Goal: Information Seeking & Learning: Learn about a topic

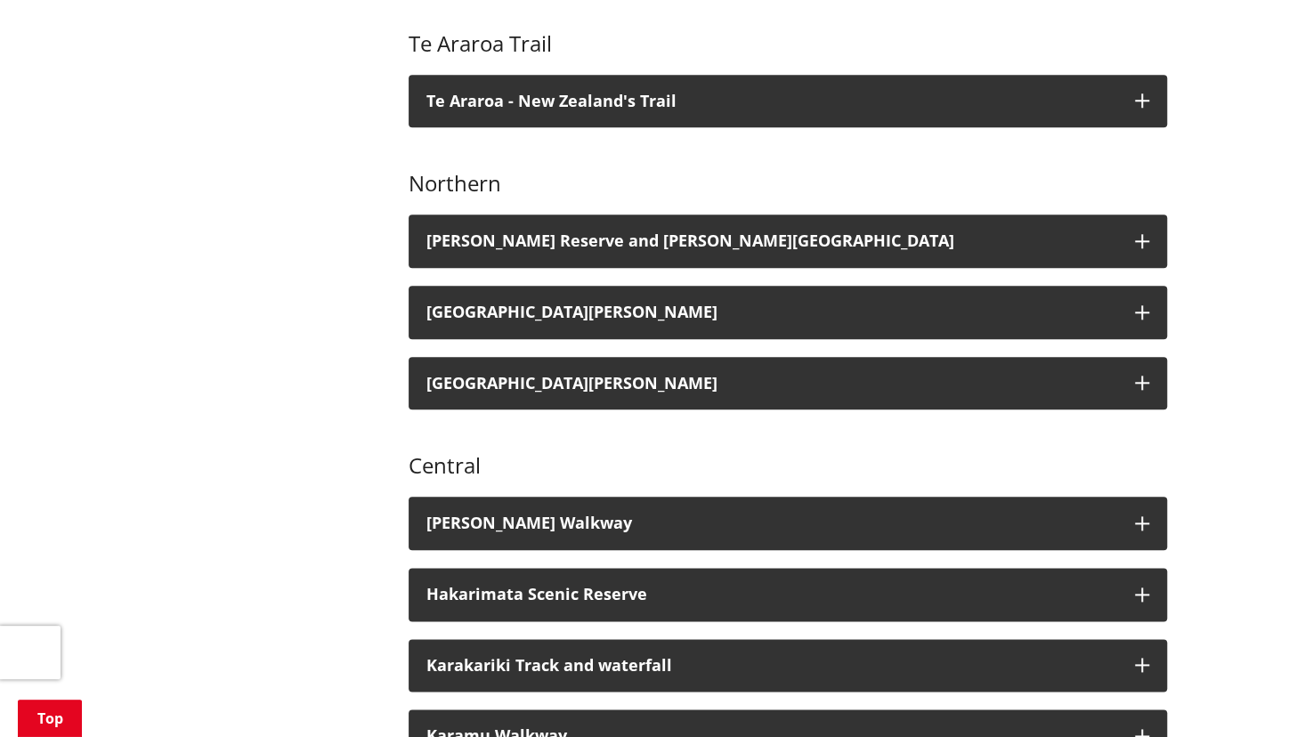
scroll to position [914, 0]
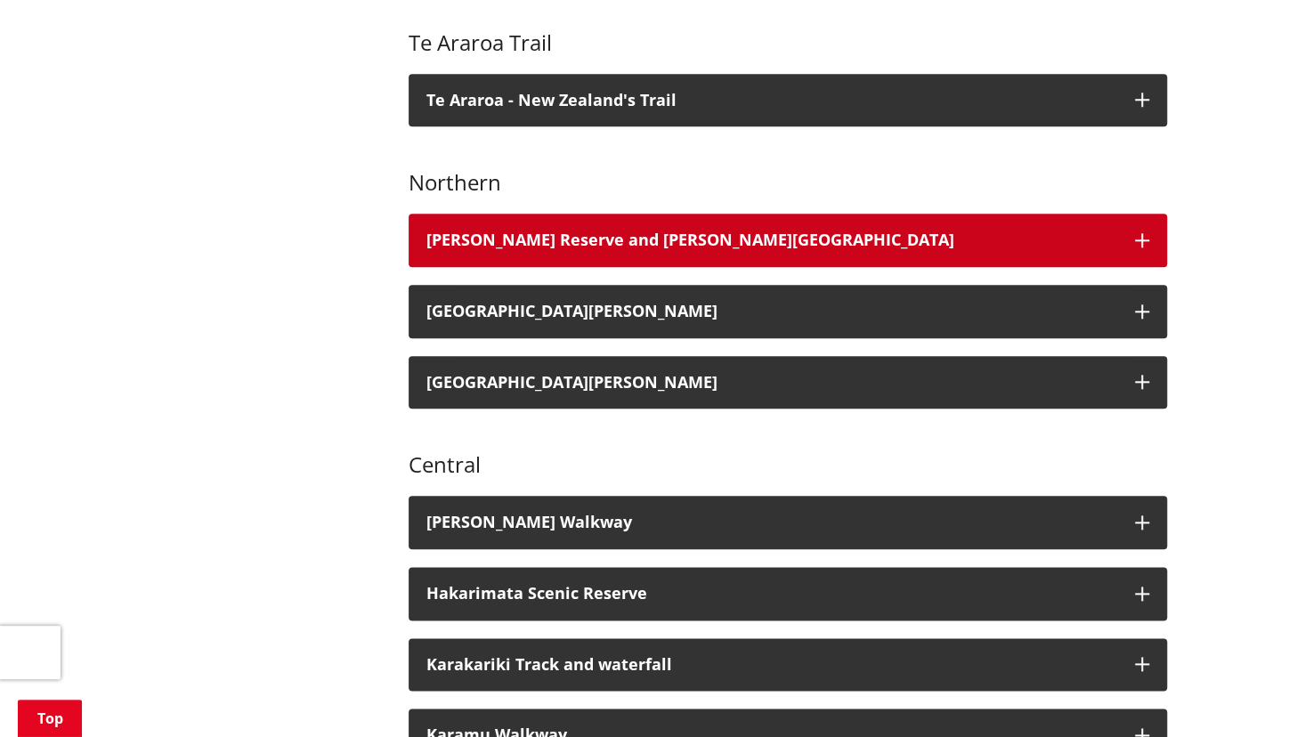
click at [798, 231] on h3 "[PERSON_NAME] Reserve and [PERSON_NAME][GEOGRAPHIC_DATA]" at bounding box center [771, 240] width 691 height 18
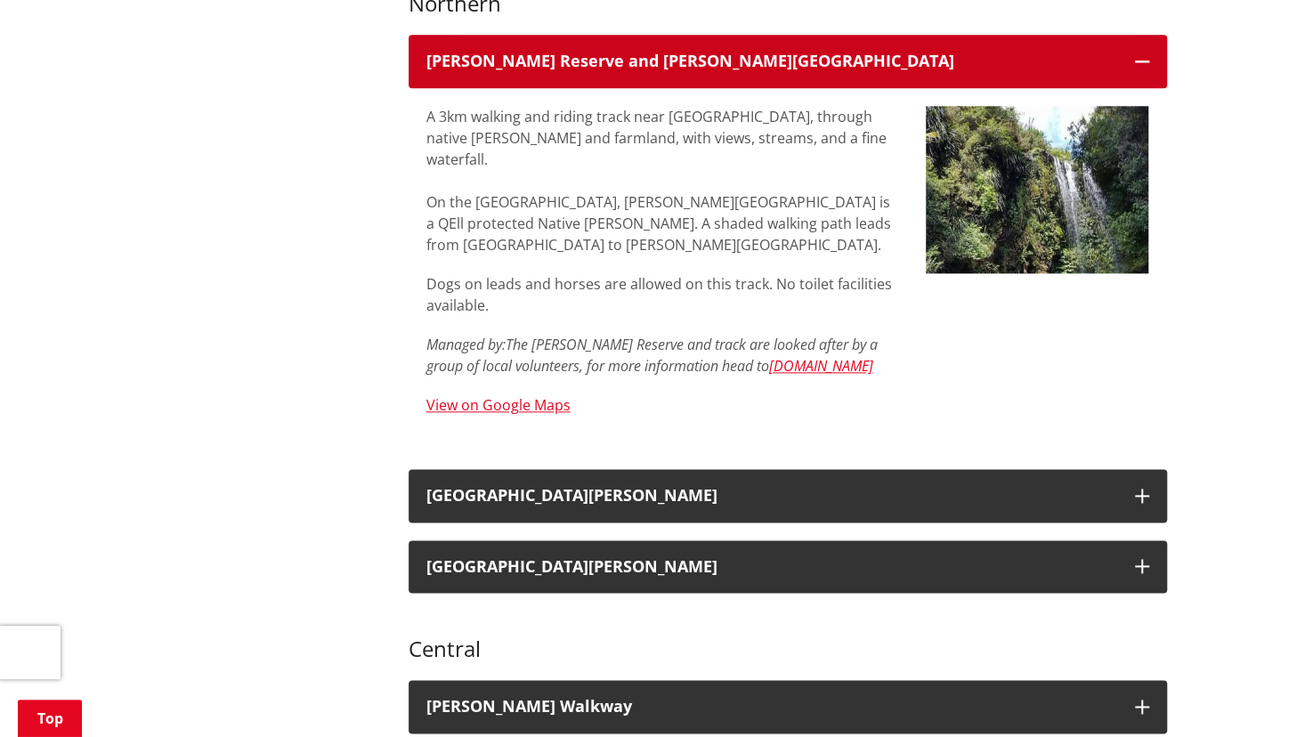
scroll to position [1095, 0]
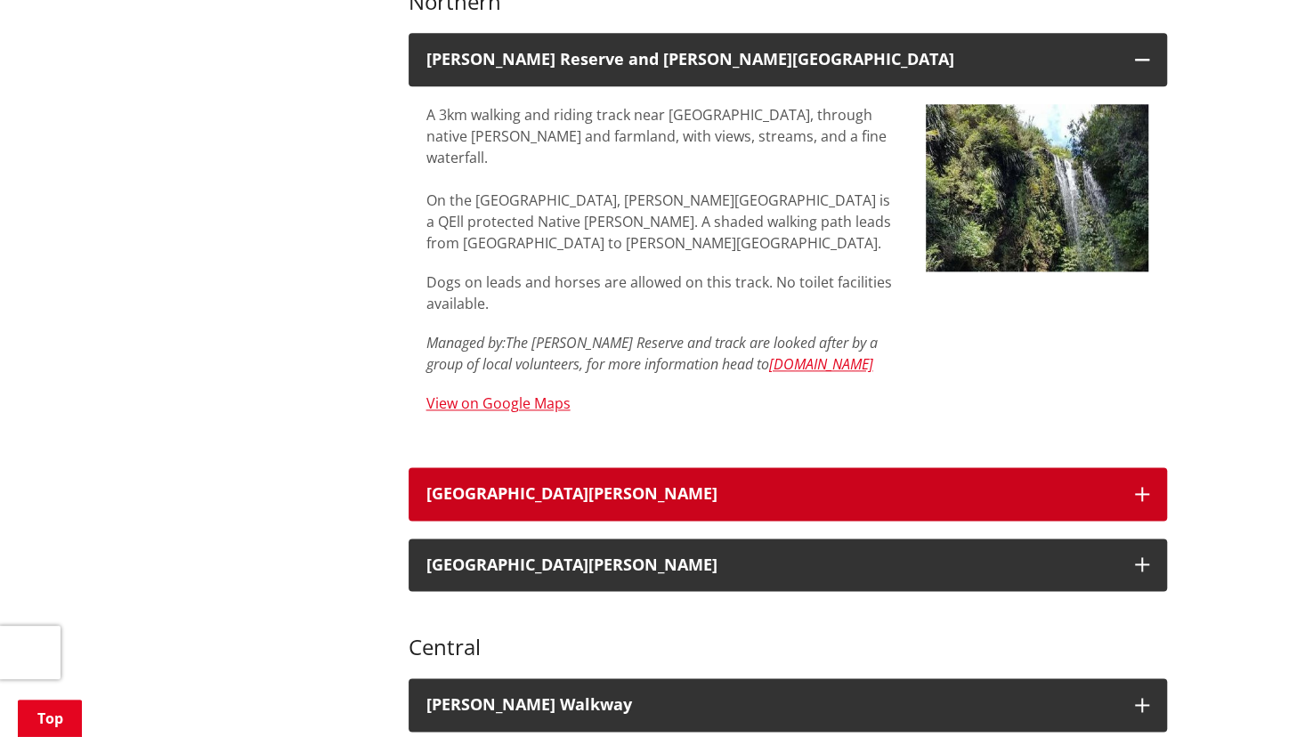
click at [744, 485] on h3 "[GEOGRAPHIC_DATA][PERSON_NAME]" at bounding box center [771, 494] width 691 height 18
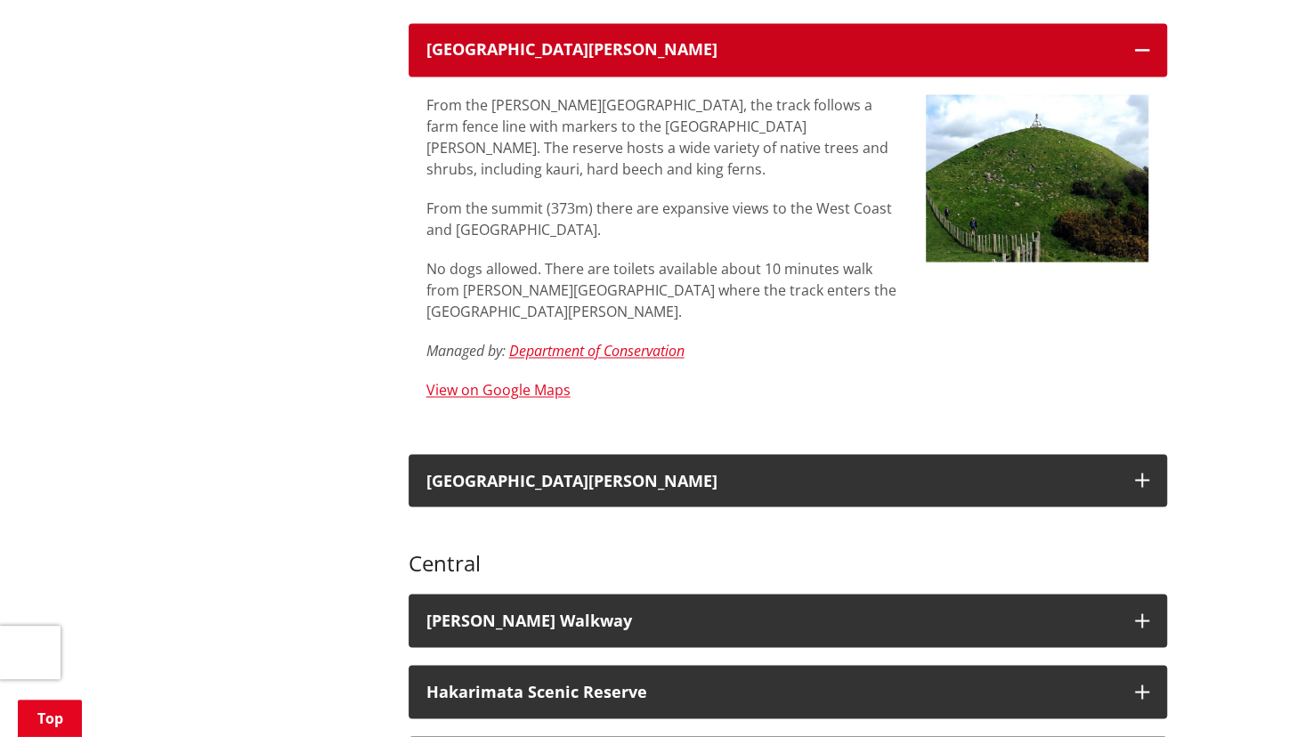
scroll to position [1542, 0]
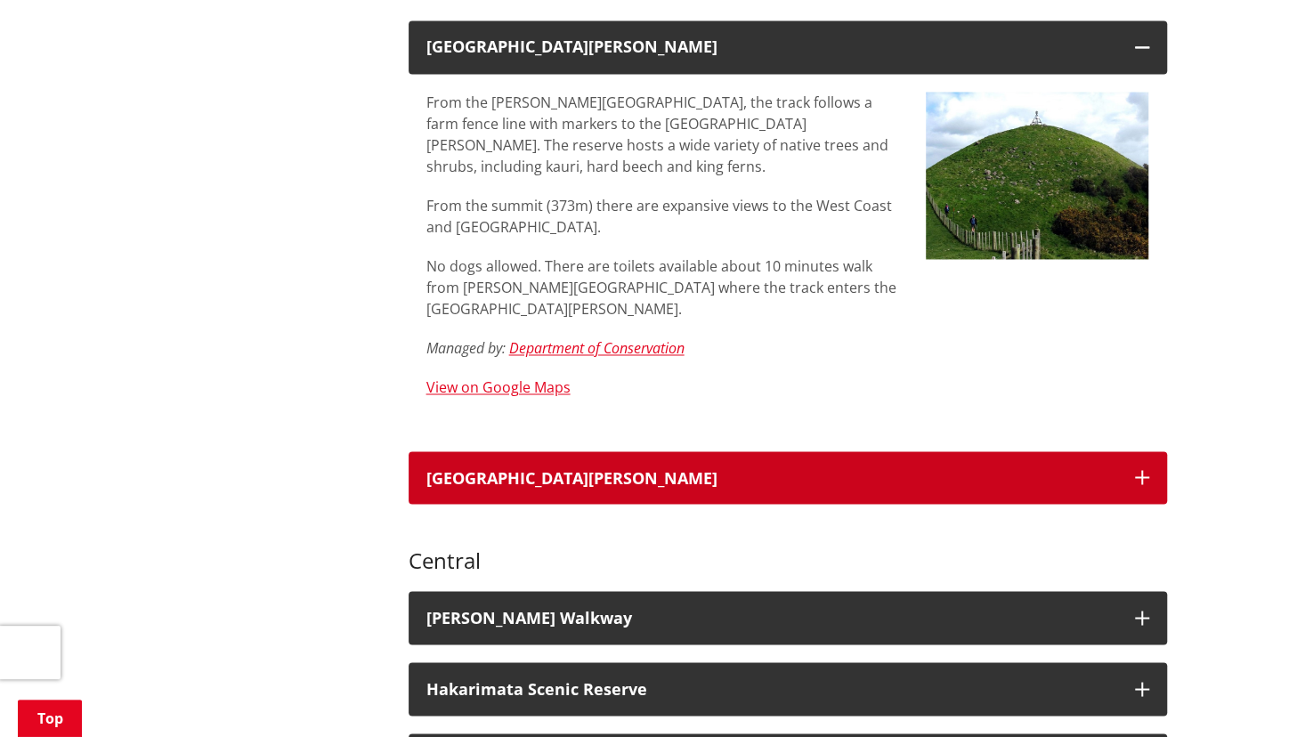
click at [746, 469] on div "[GEOGRAPHIC_DATA][PERSON_NAME]" at bounding box center [771, 478] width 691 height 18
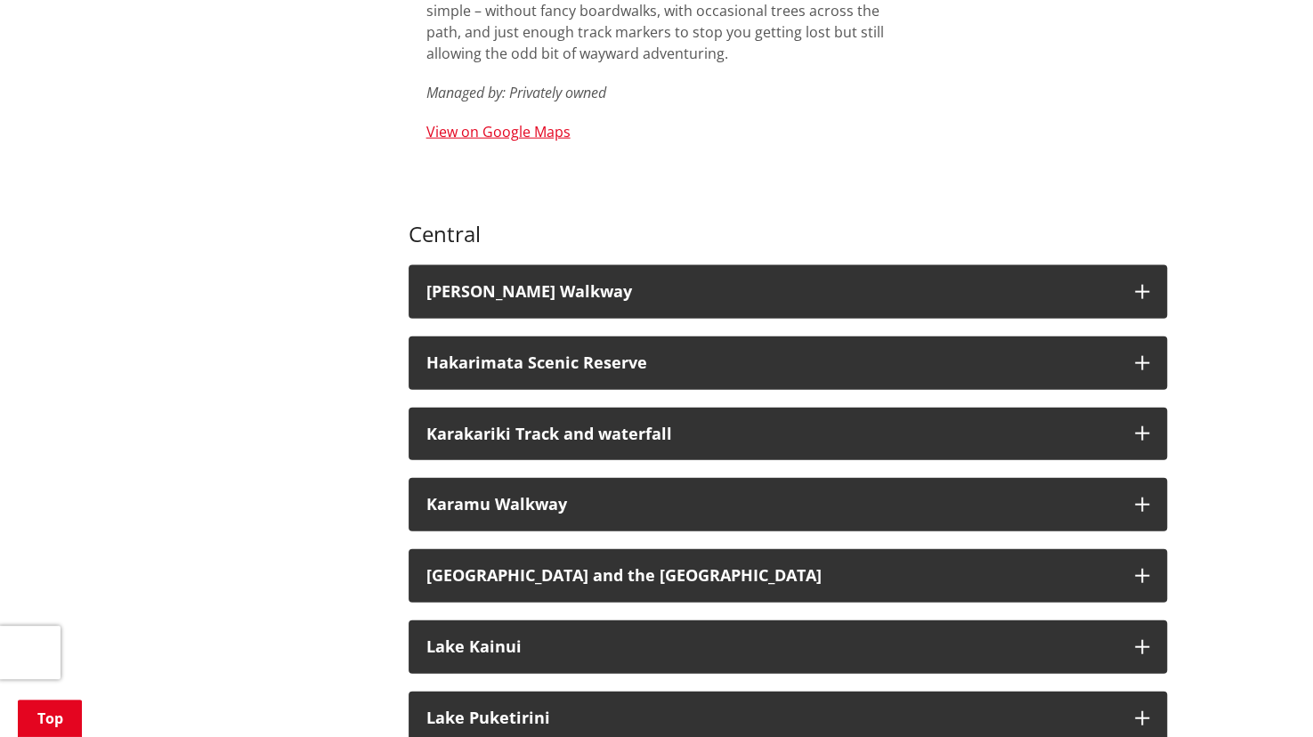
scroll to position [2189, 0]
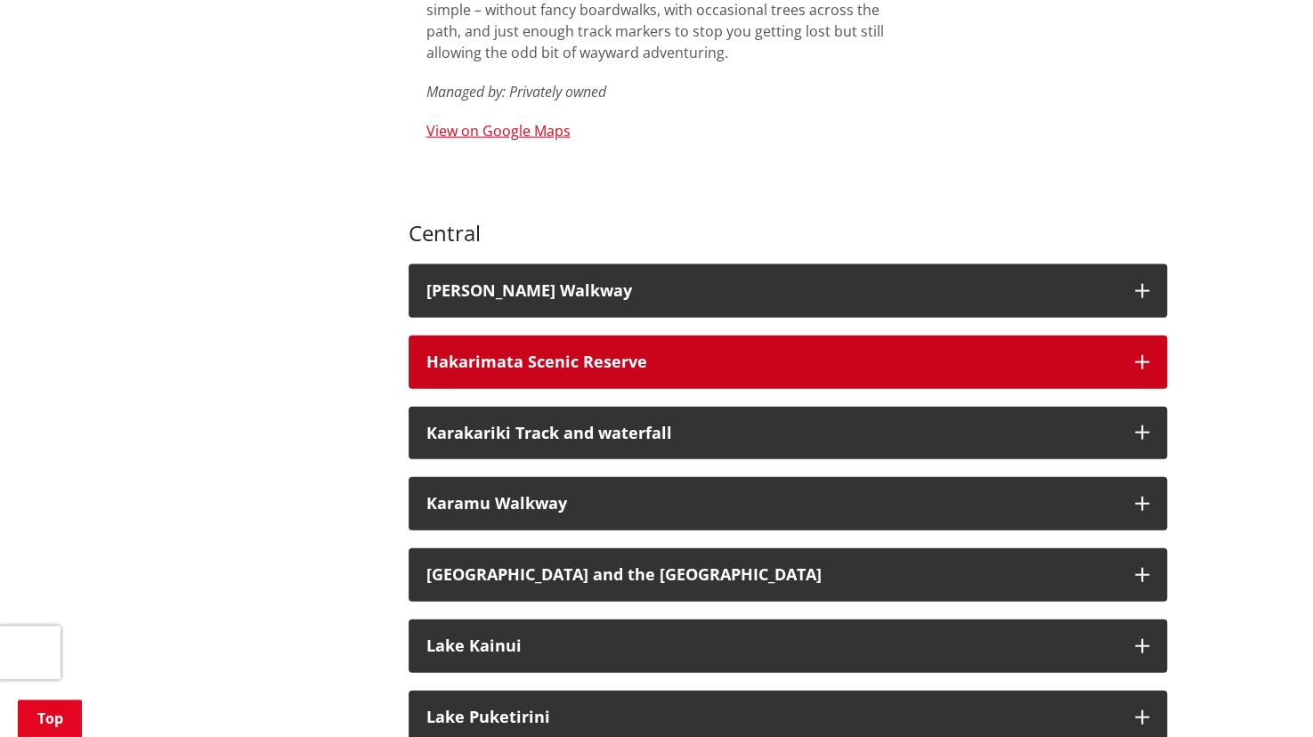
click at [767, 353] on h3 "Hakarimata Scenic Reserve" at bounding box center [771, 362] width 691 height 18
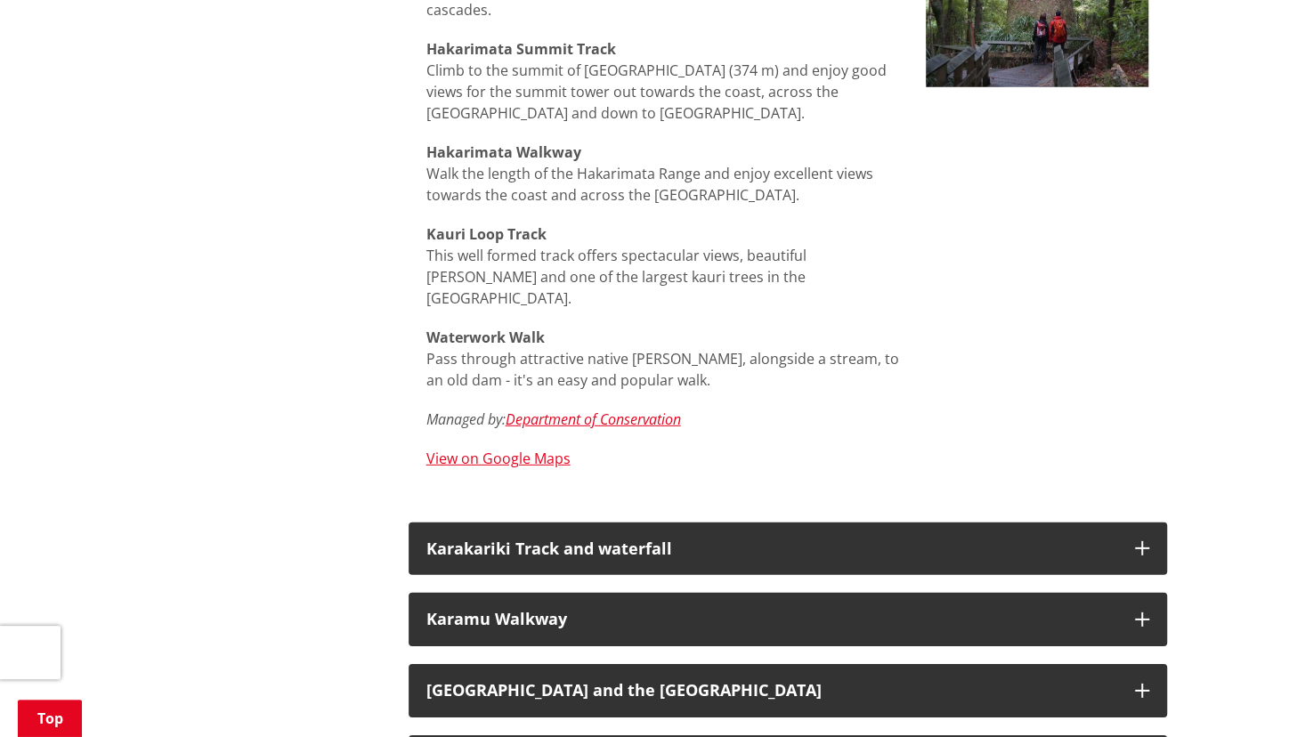
scroll to position [2853, 0]
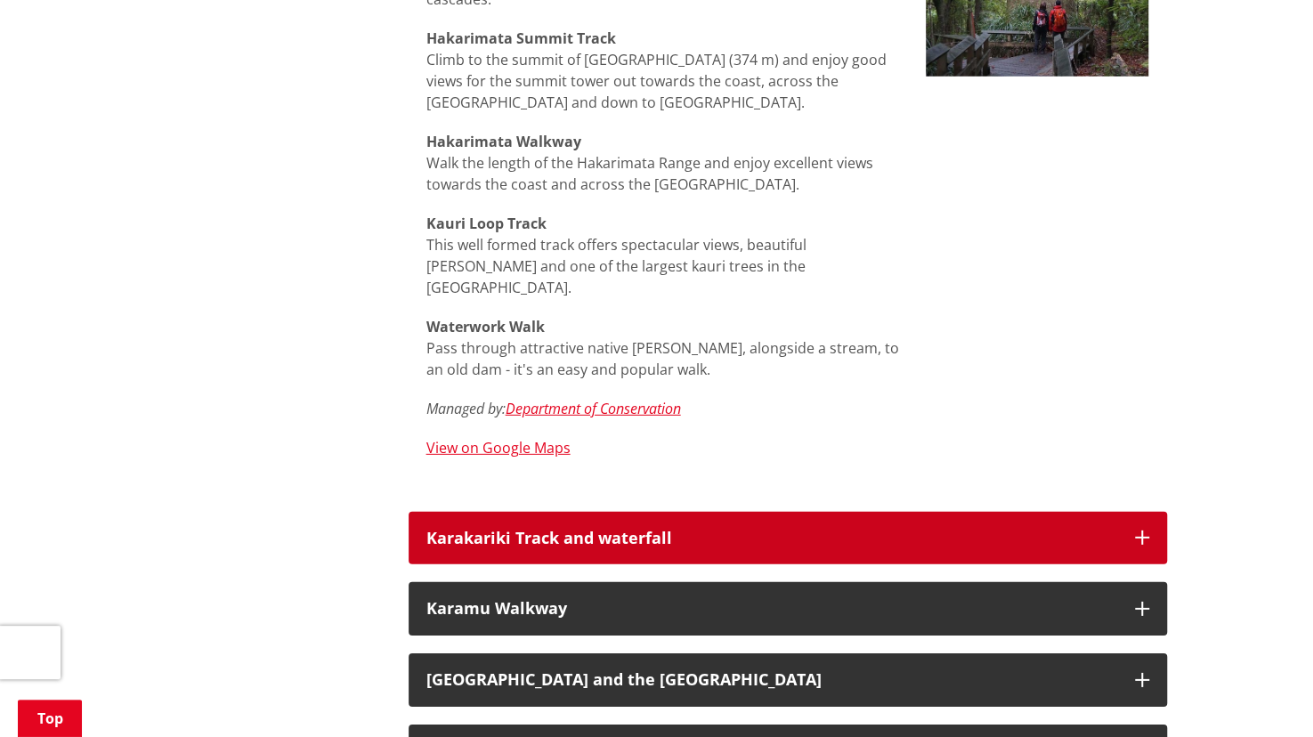
click at [765, 530] on h3 "Karakariki Track and waterfall" at bounding box center [771, 539] width 691 height 18
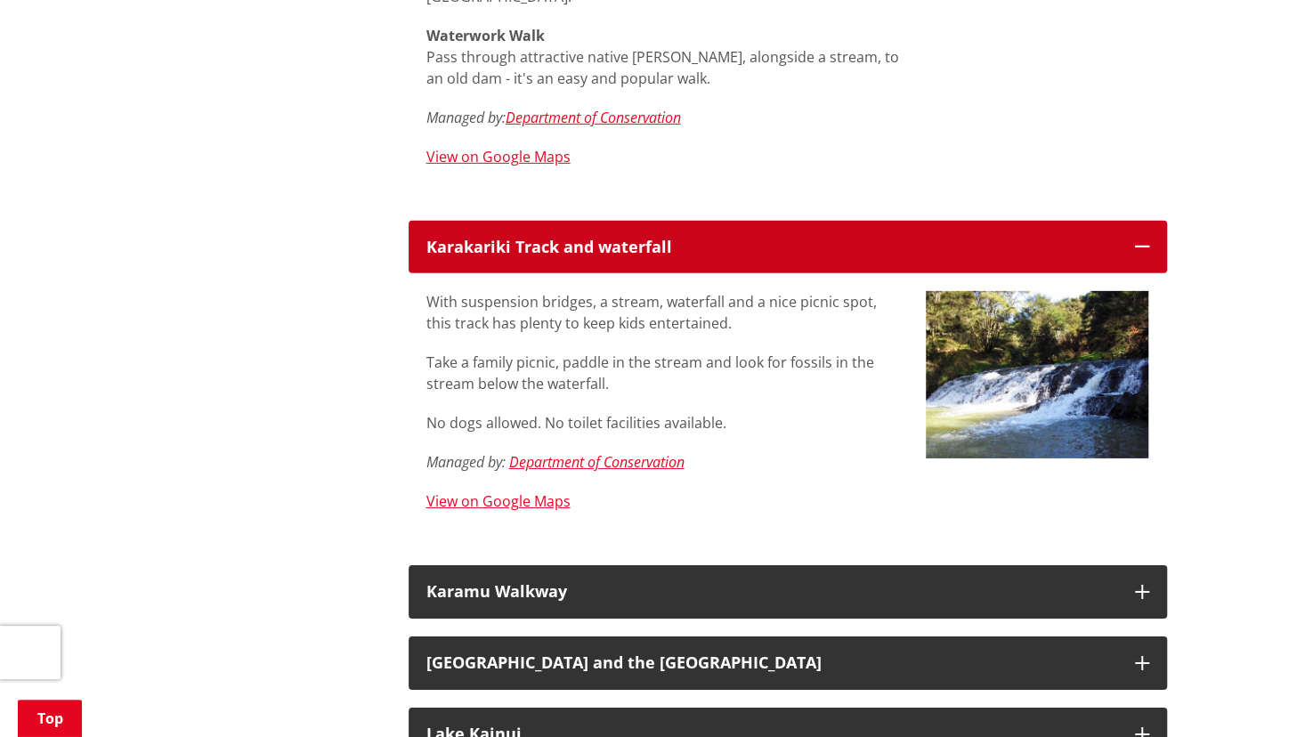
scroll to position [3145, 0]
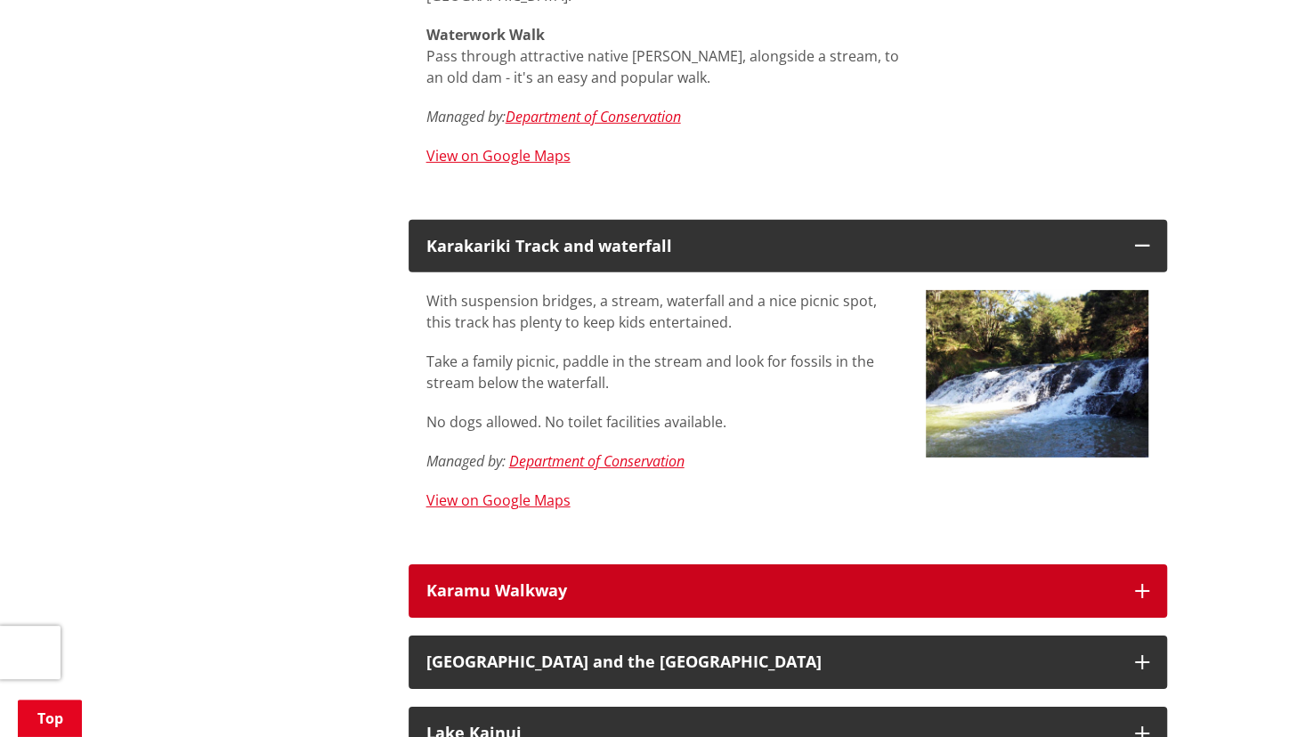
click at [764, 582] on div "Karamu Walkway" at bounding box center [771, 591] width 691 height 18
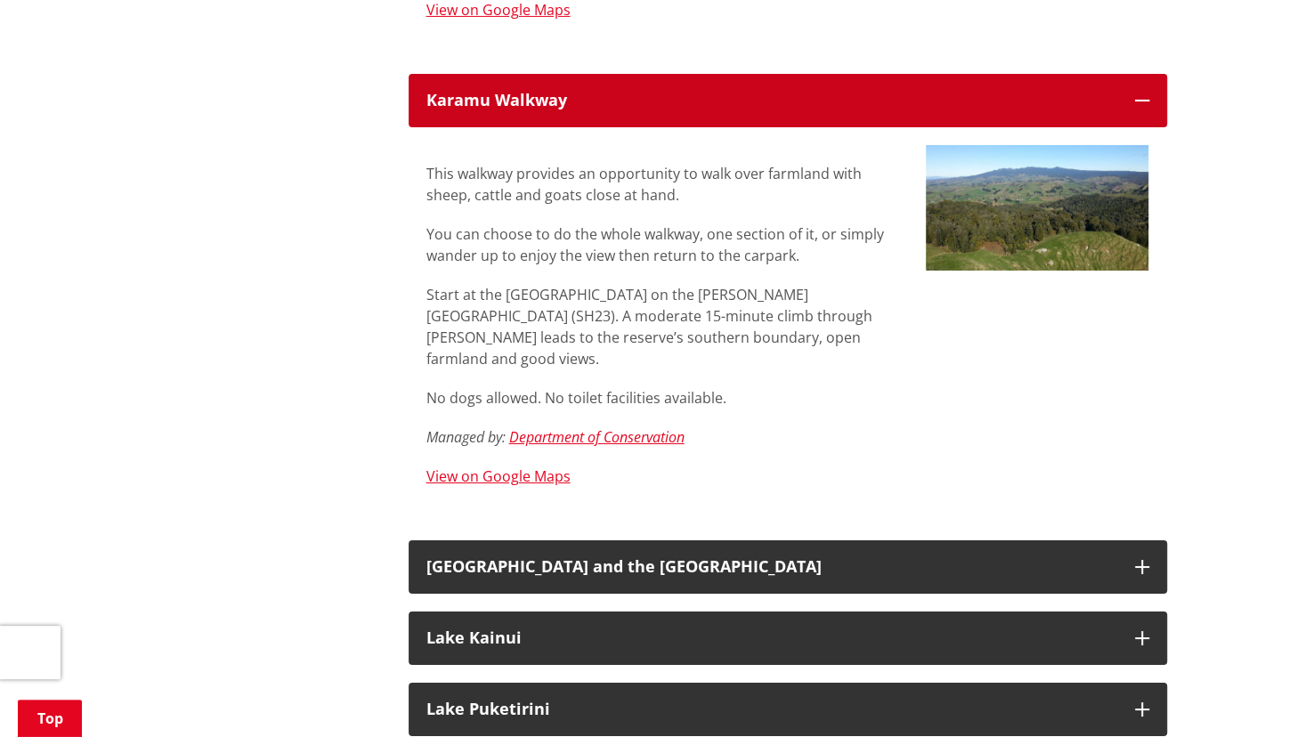
scroll to position [3642, 0]
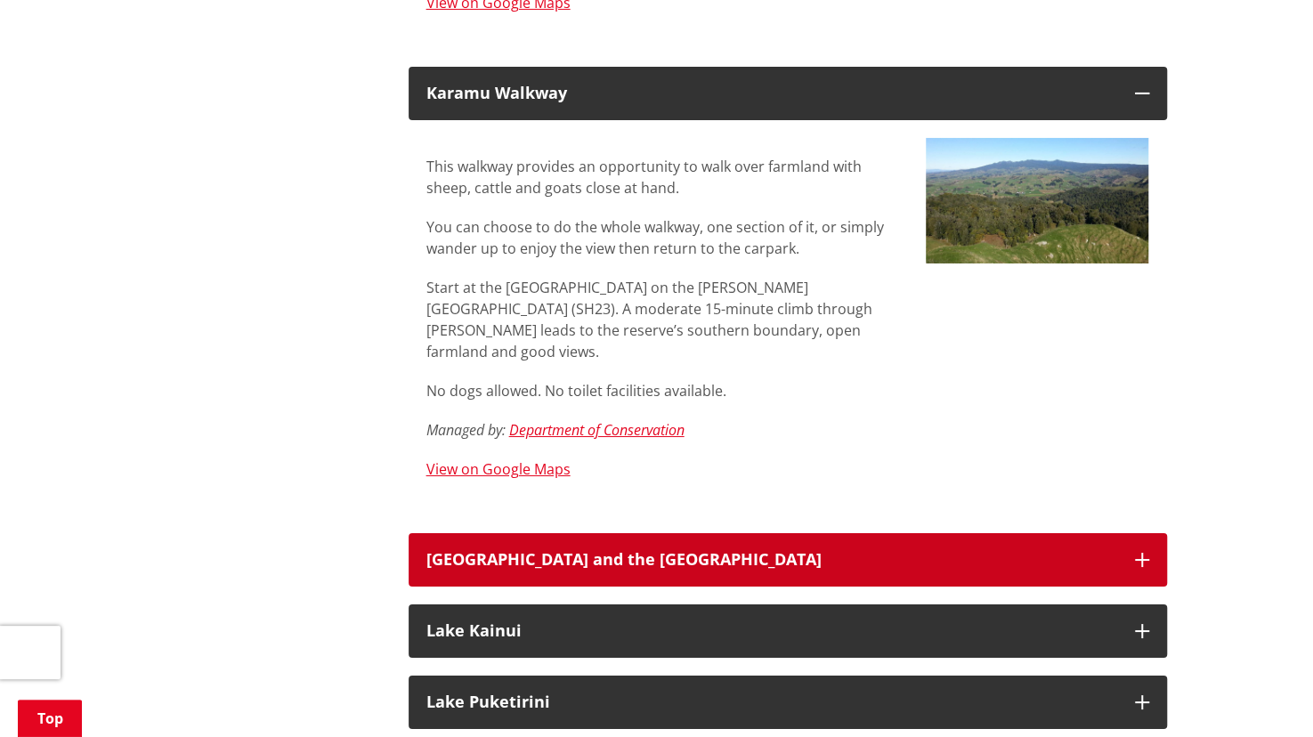
click at [764, 533] on button "[GEOGRAPHIC_DATA] and the [GEOGRAPHIC_DATA]" at bounding box center [788, 559] width 758 height 53
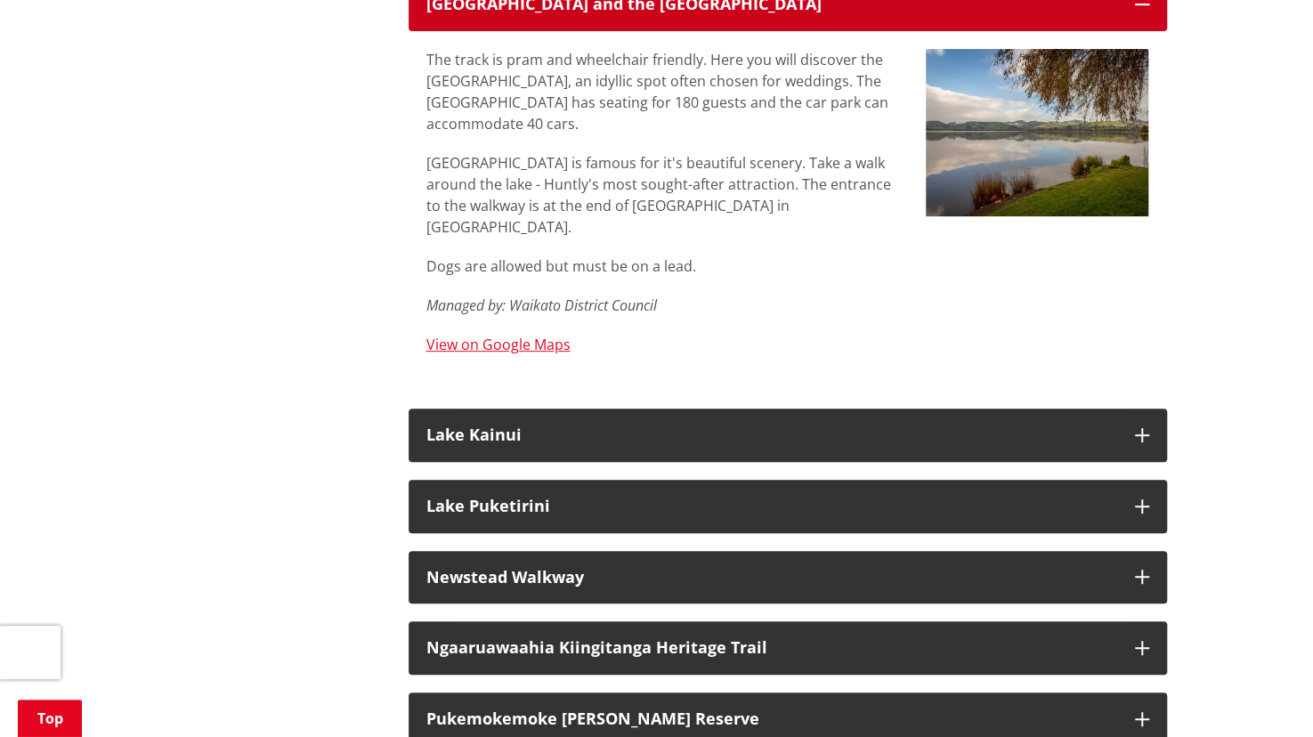
scroll to position [4199, 0]
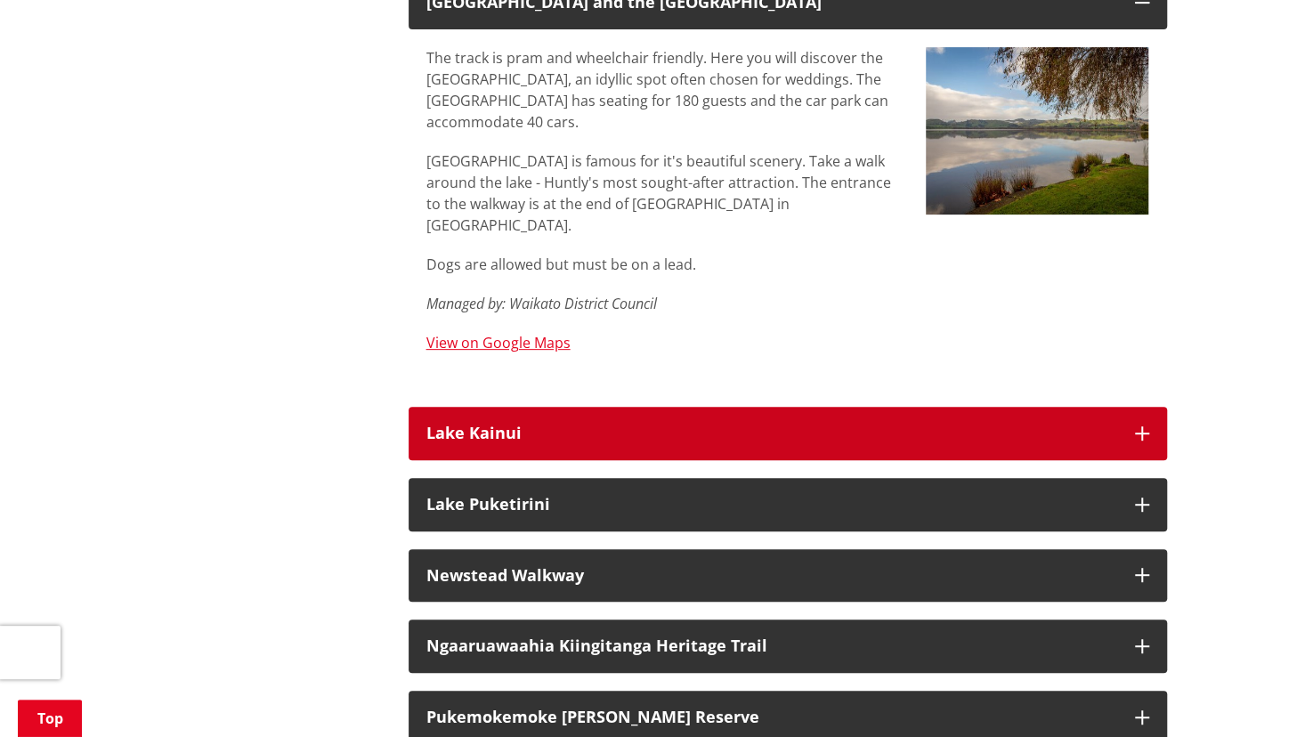
click at [762, 425] on h3 "Lake Kainui" at bounding box center [771, 434] width 691 height 18
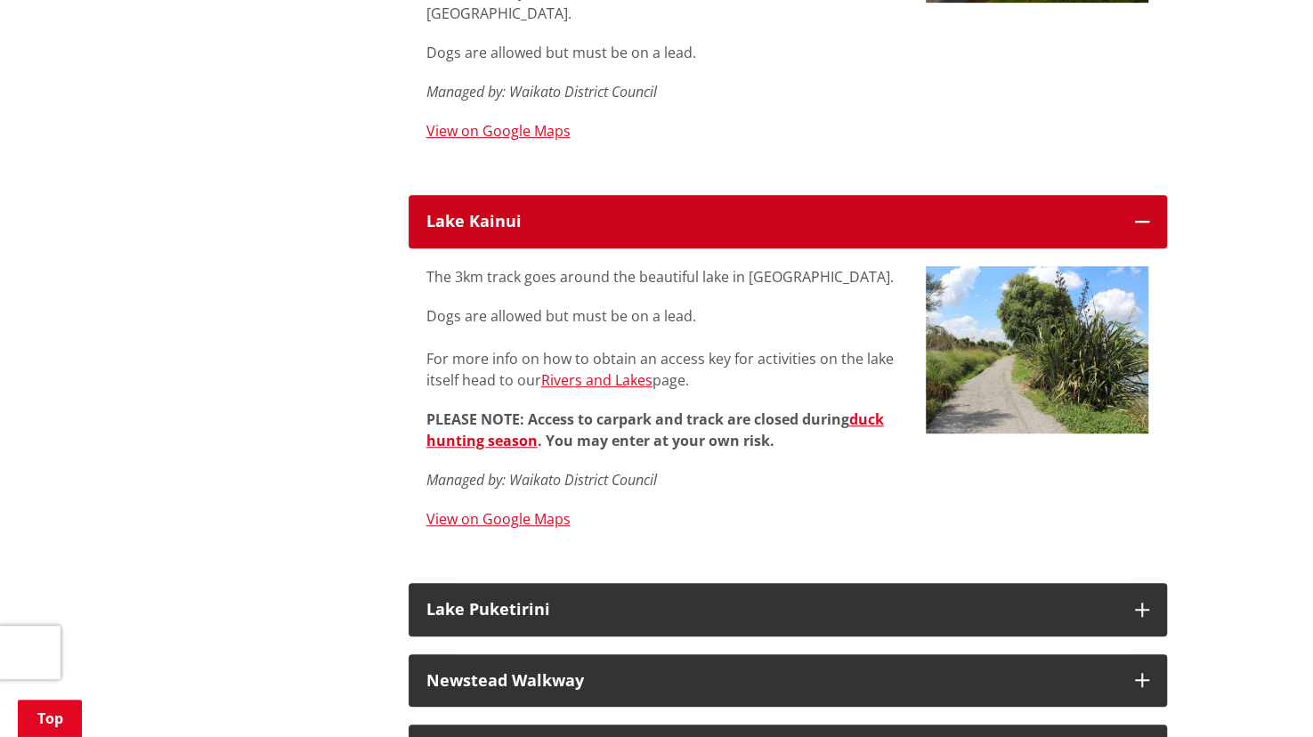
scroll to position [4431, 0]
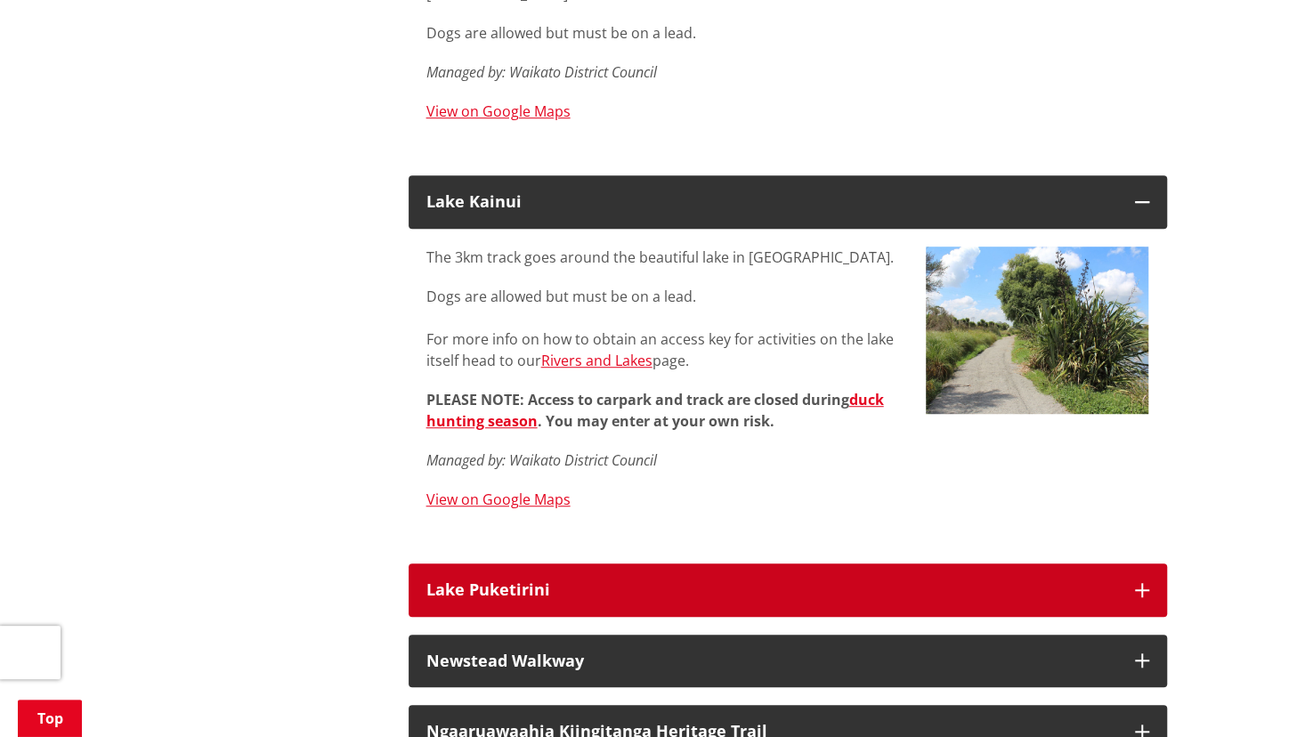
click at [751, 563] on button "Lake Puketirini" at bounding box center [788, 589] width 758 height 53
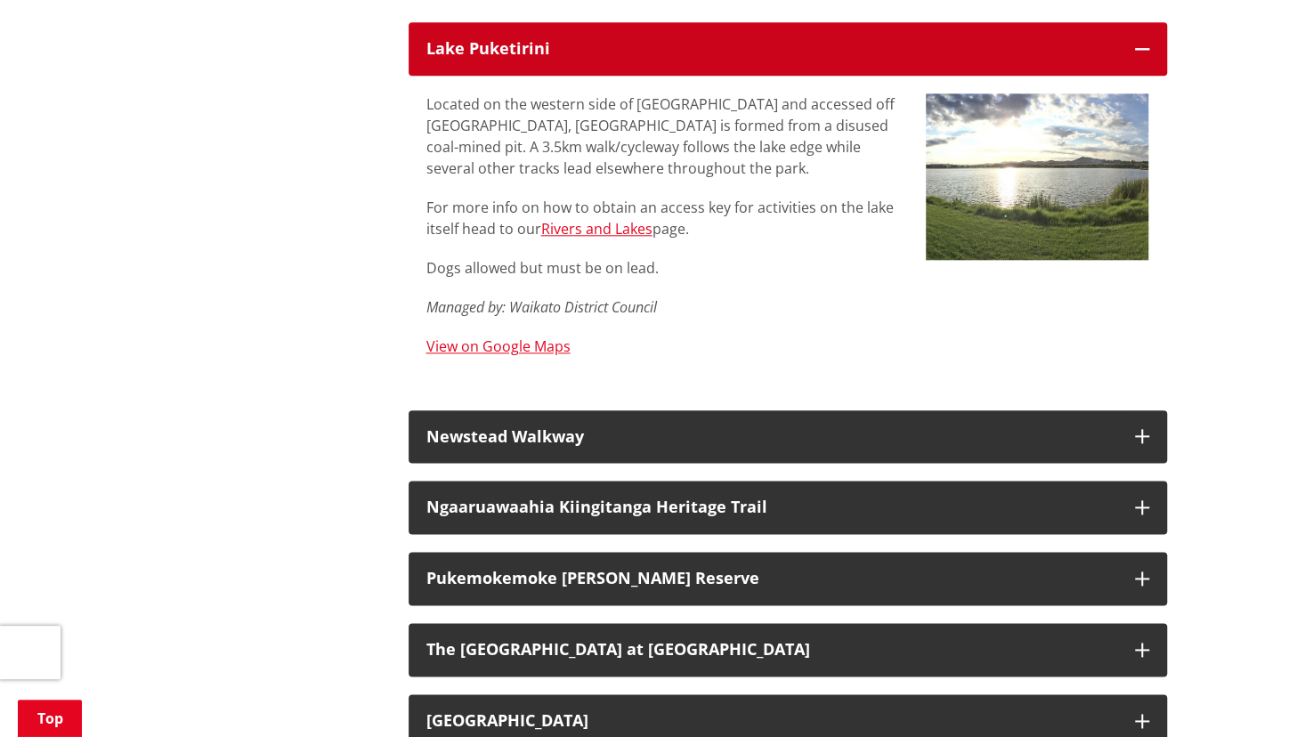
scroll to position [4973, 0]
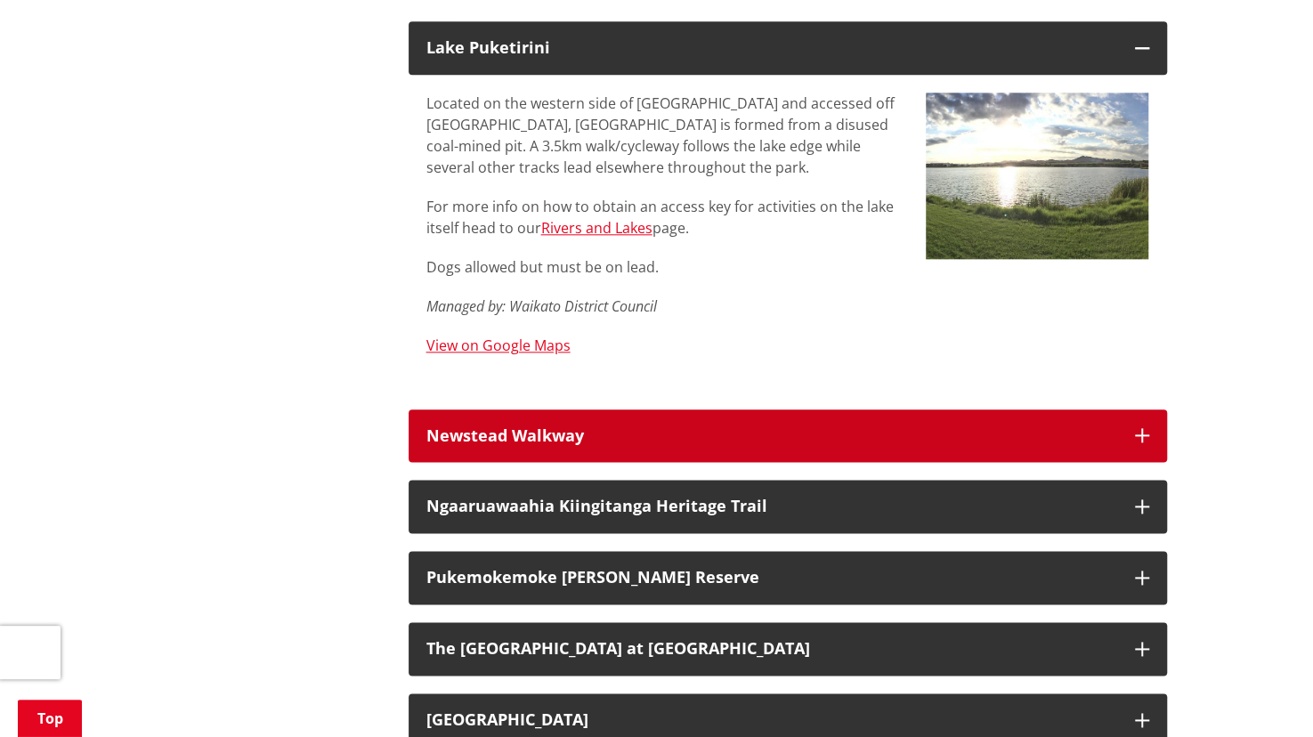
click at [762, 409] on button "Newstead Walkway" at bounding box center [788, 435] width 758 height 53
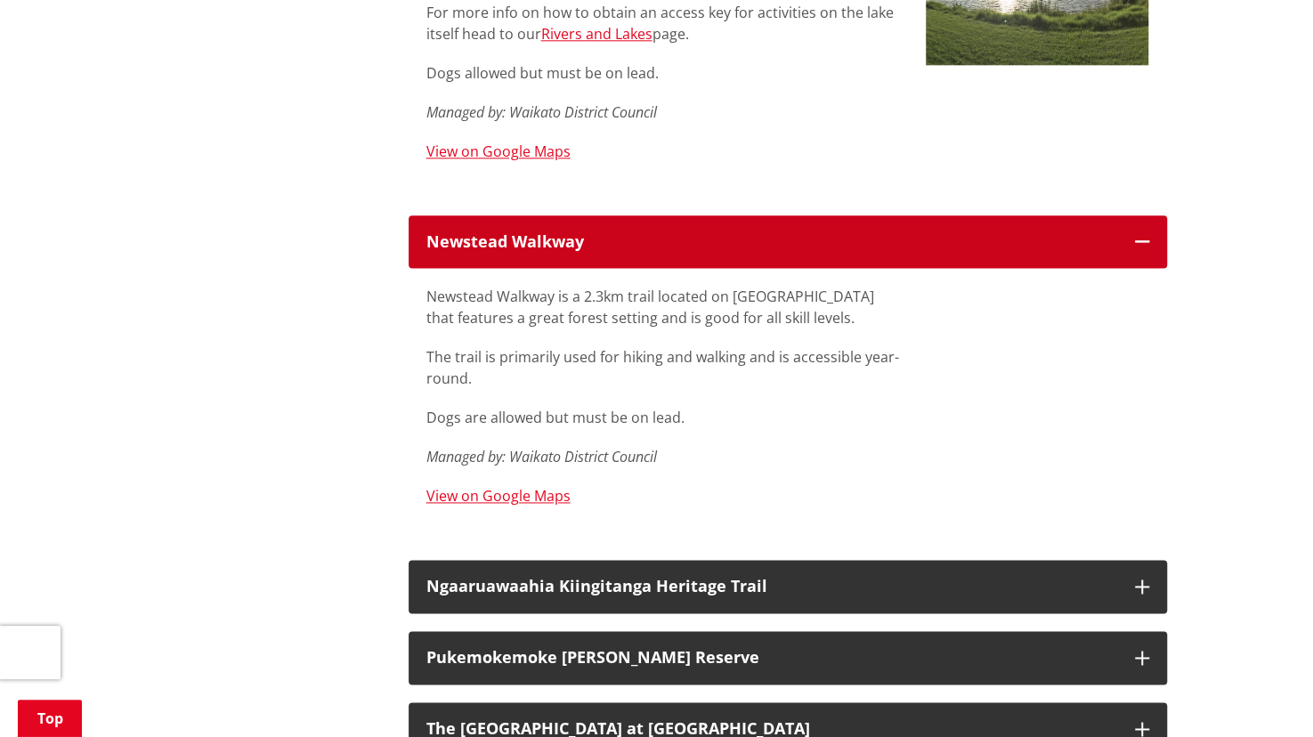
scroll to position [5169, 0]
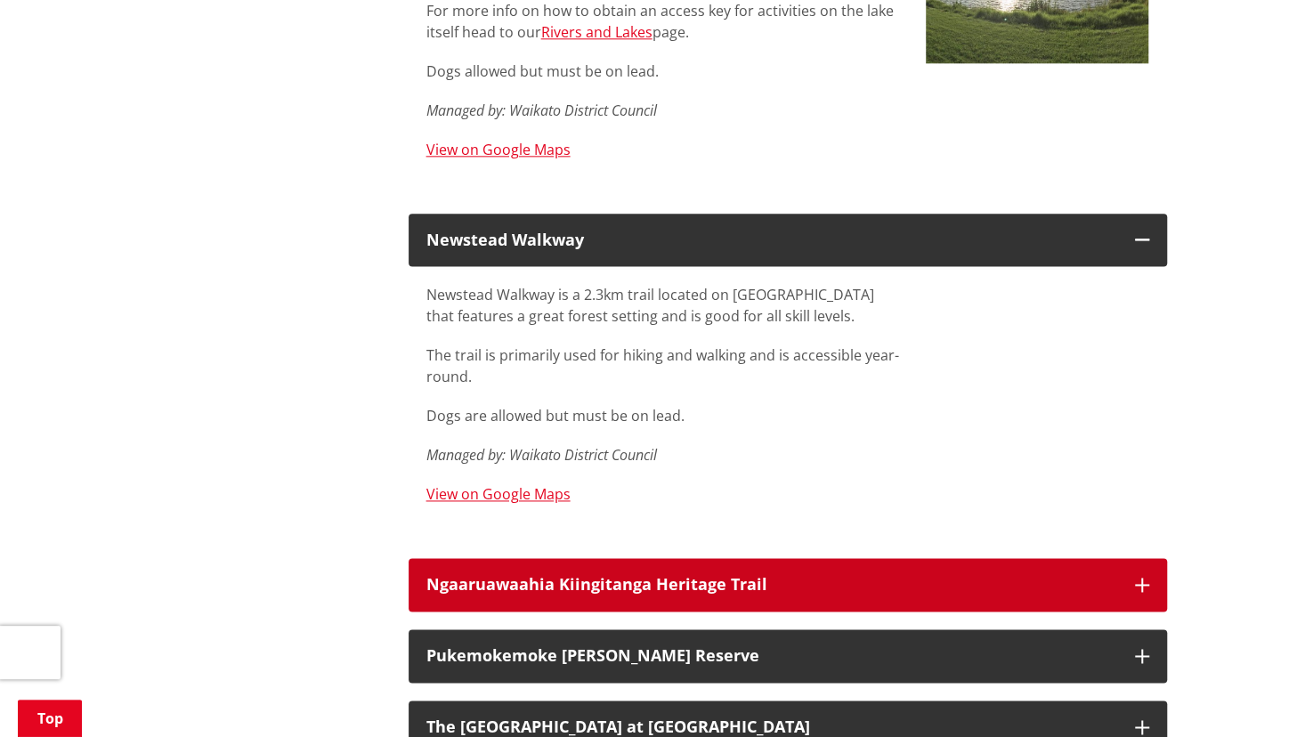
click at [764, 576] on h3 "Ngaaruawaahia Kiingitanga Heritage Trail" at bounding box center [771, 585] width 691 height 18
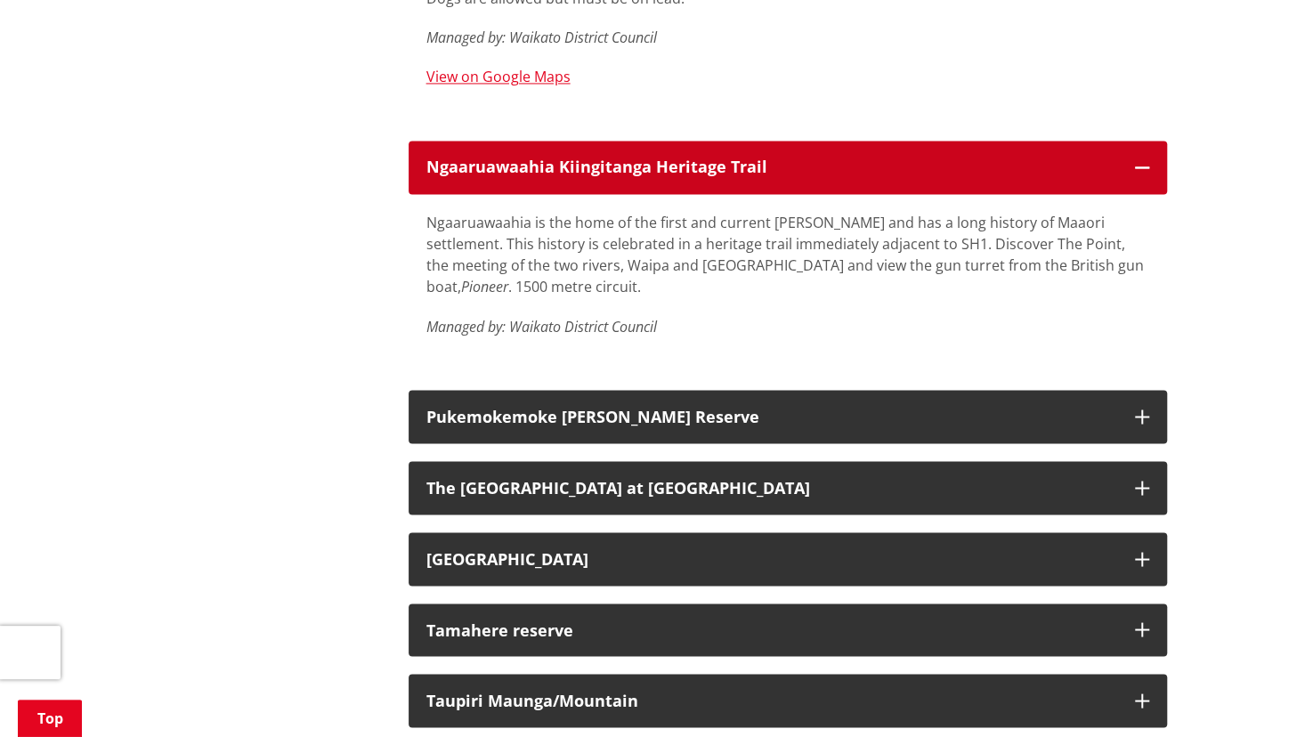
scroll to position [5591, 0]
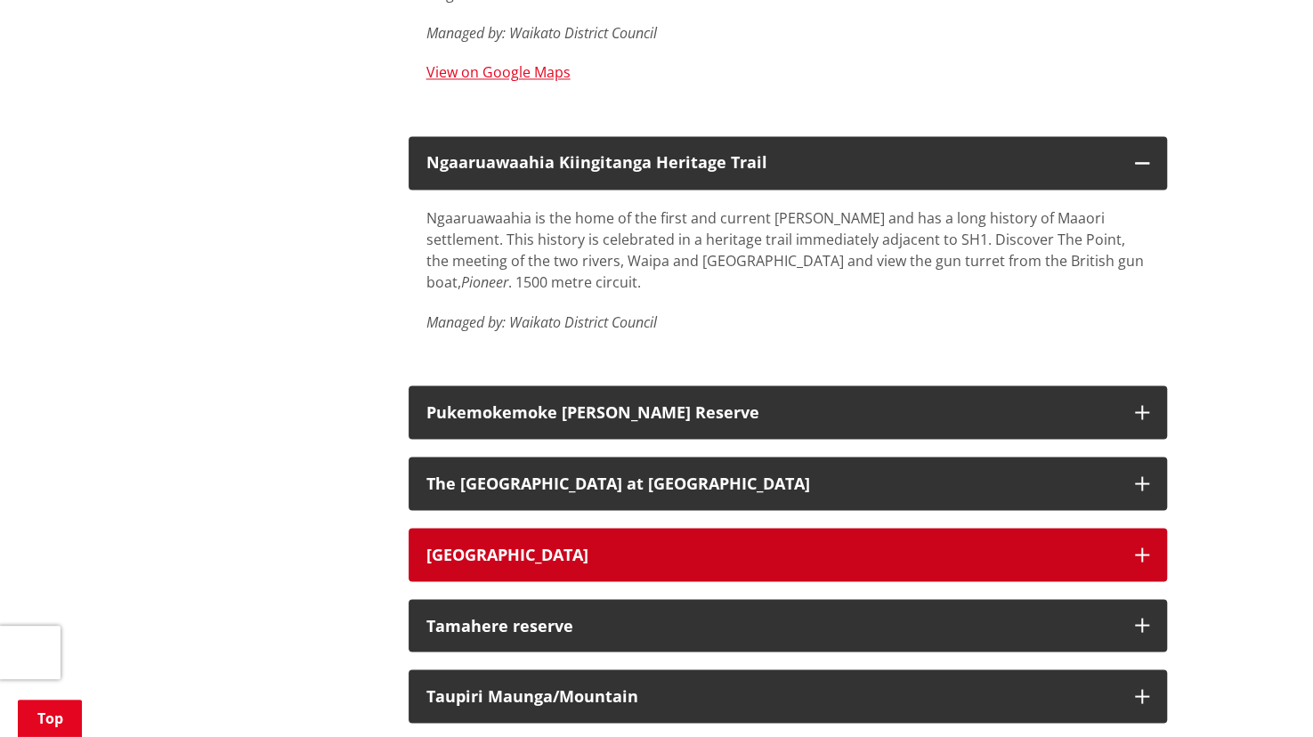
click at [717, 546] on h3 "[GEOGRAPHIC_DATA]" at bounding box center [771, 555] width 691 height 18
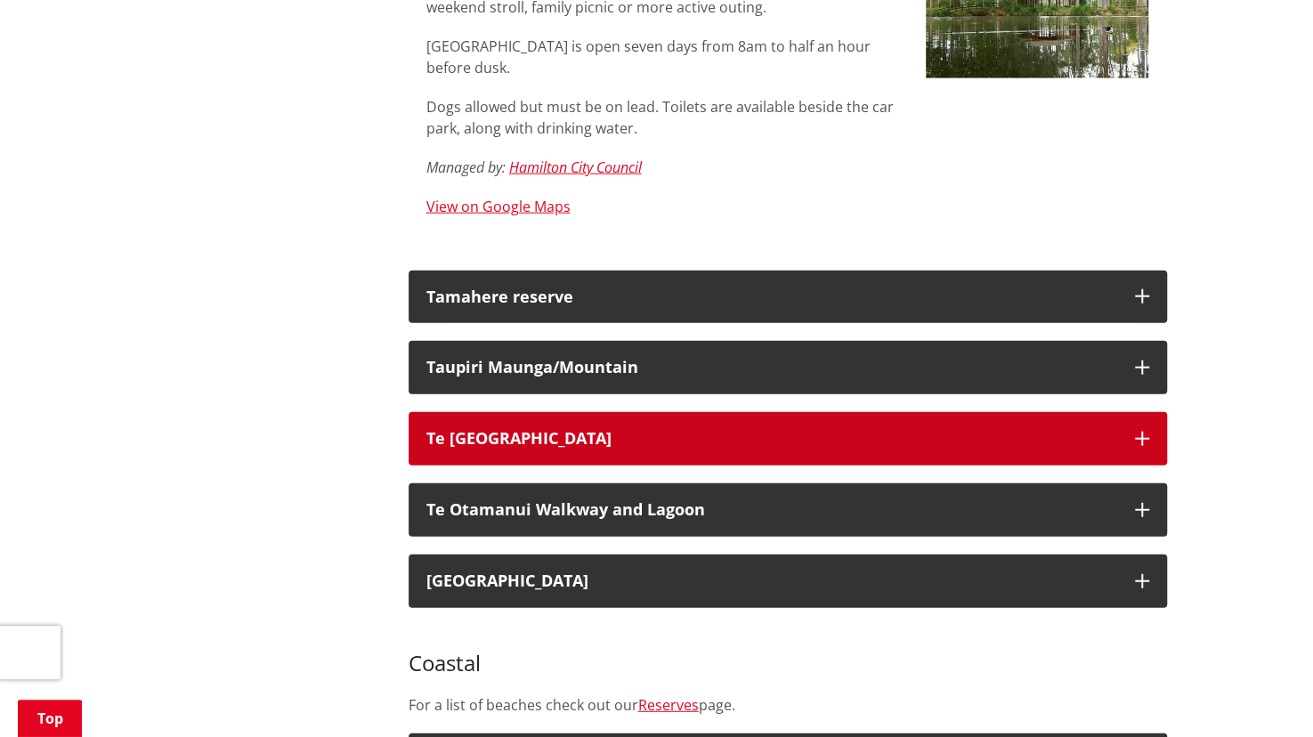
scroll to position [6280, 0]
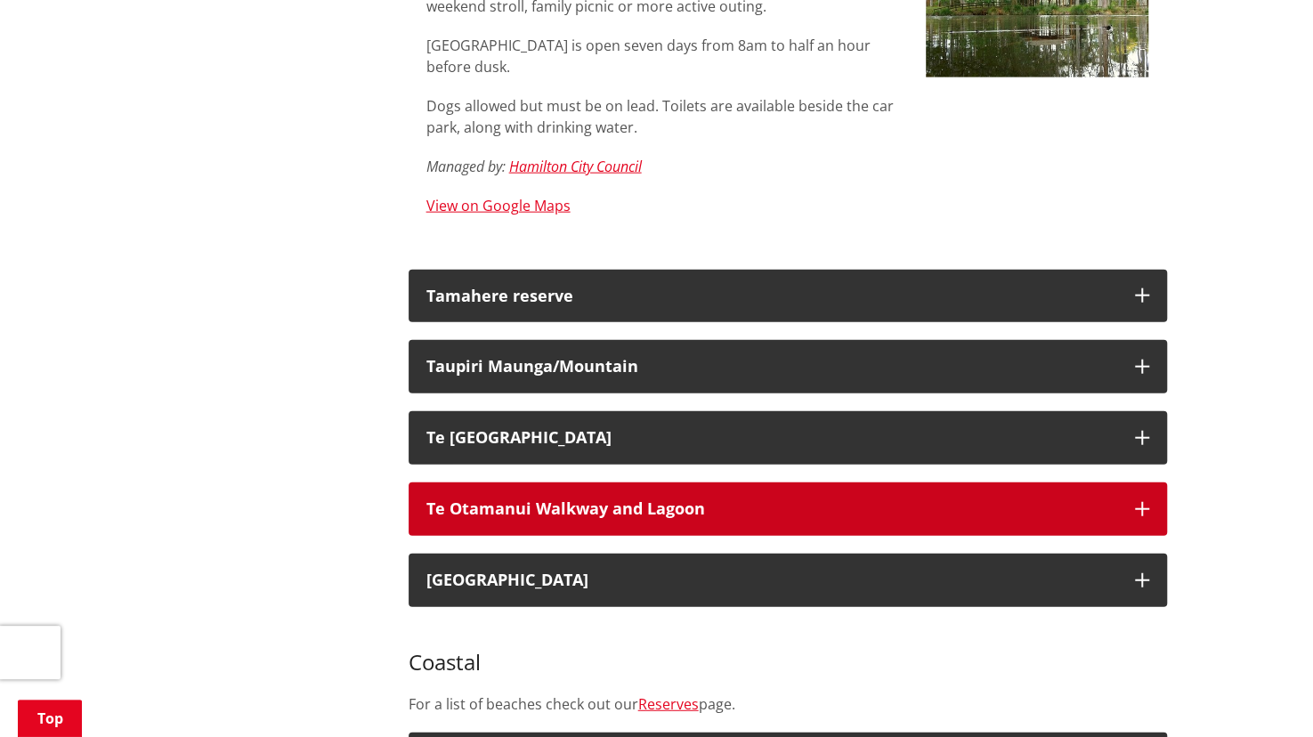
click at [684, 482] on button "Te Otamanui Walkway and Lagoon" at bounding box center [788, 508] width 758 height 53
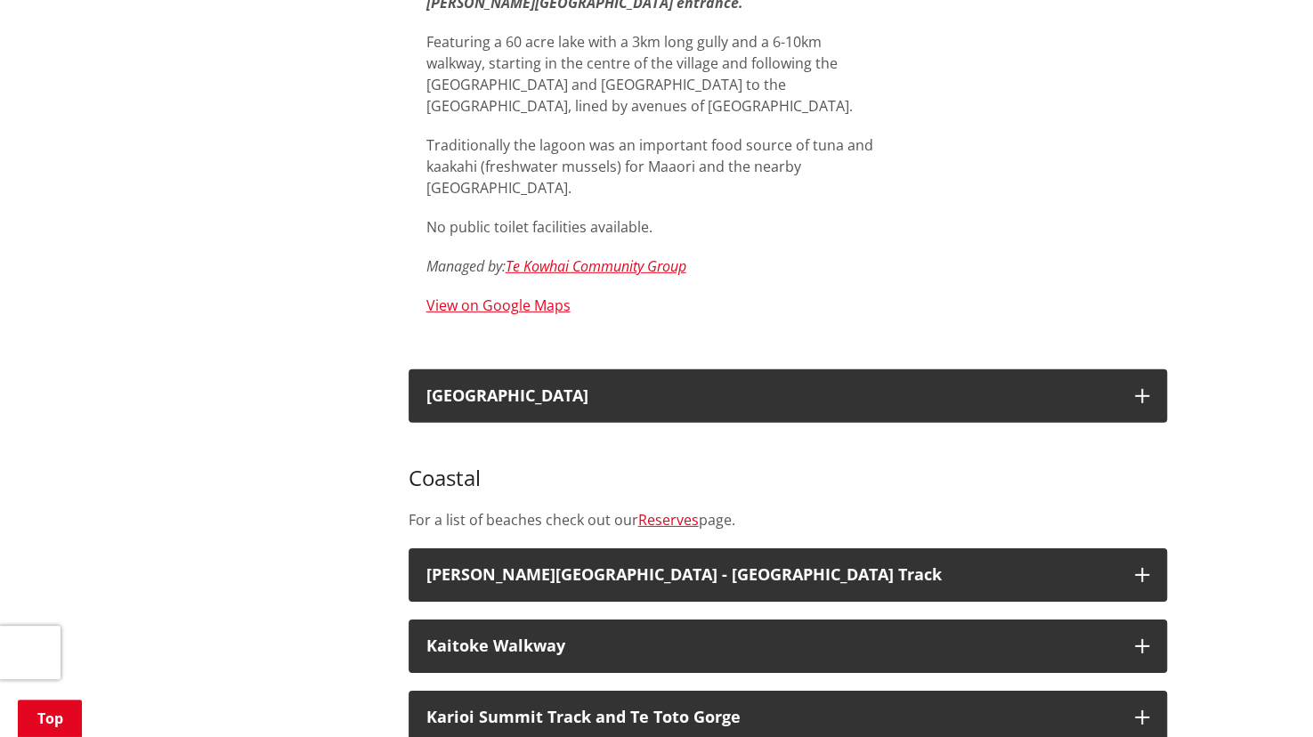
scroll to position [6871, 0]
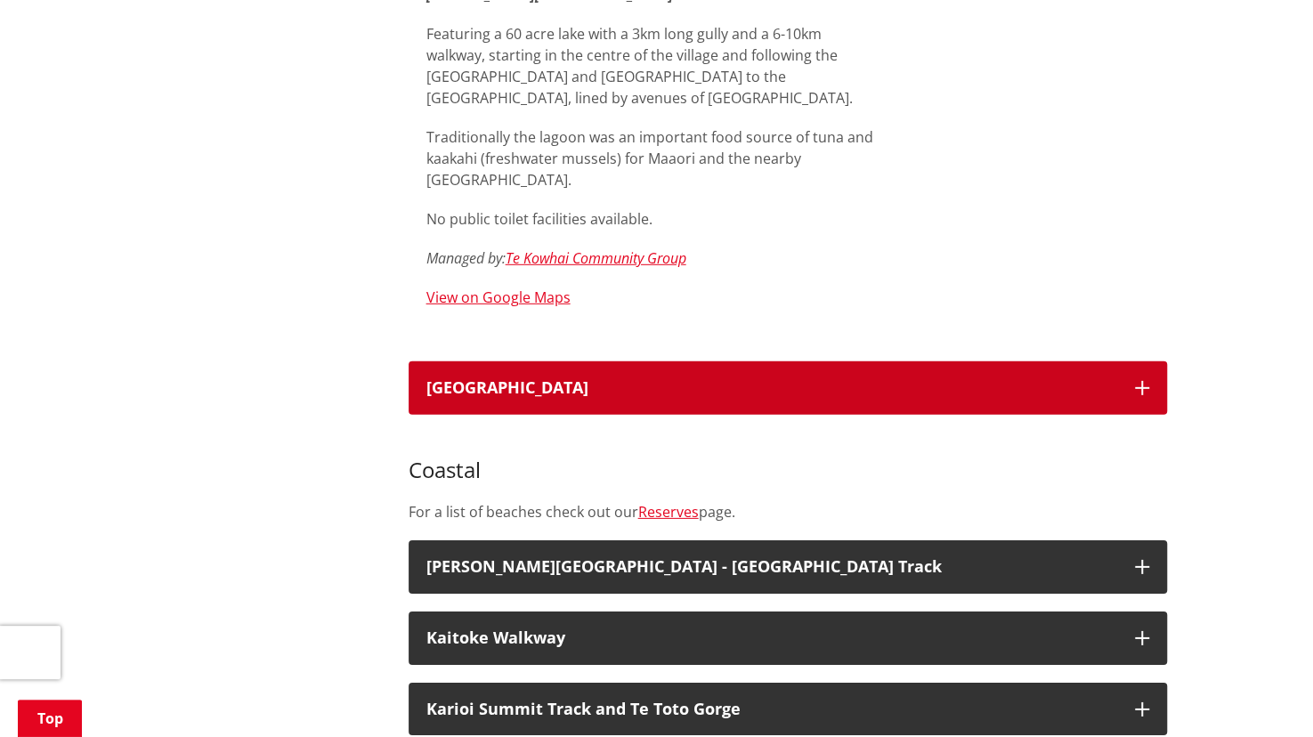
click at [687, 361] on button "[GEOGRAPHIC_DATA]" at bounding box center [788, 387] width 758 height 53
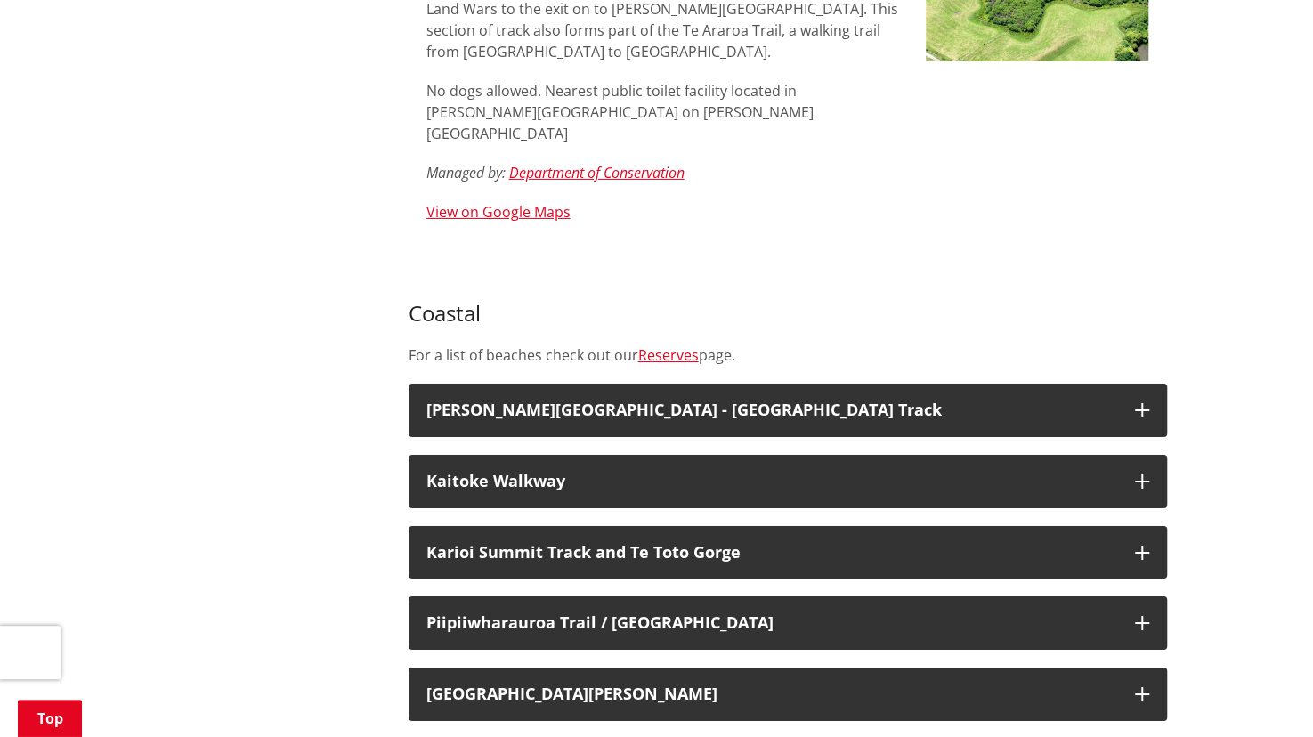
scroll to position [7409, 0]
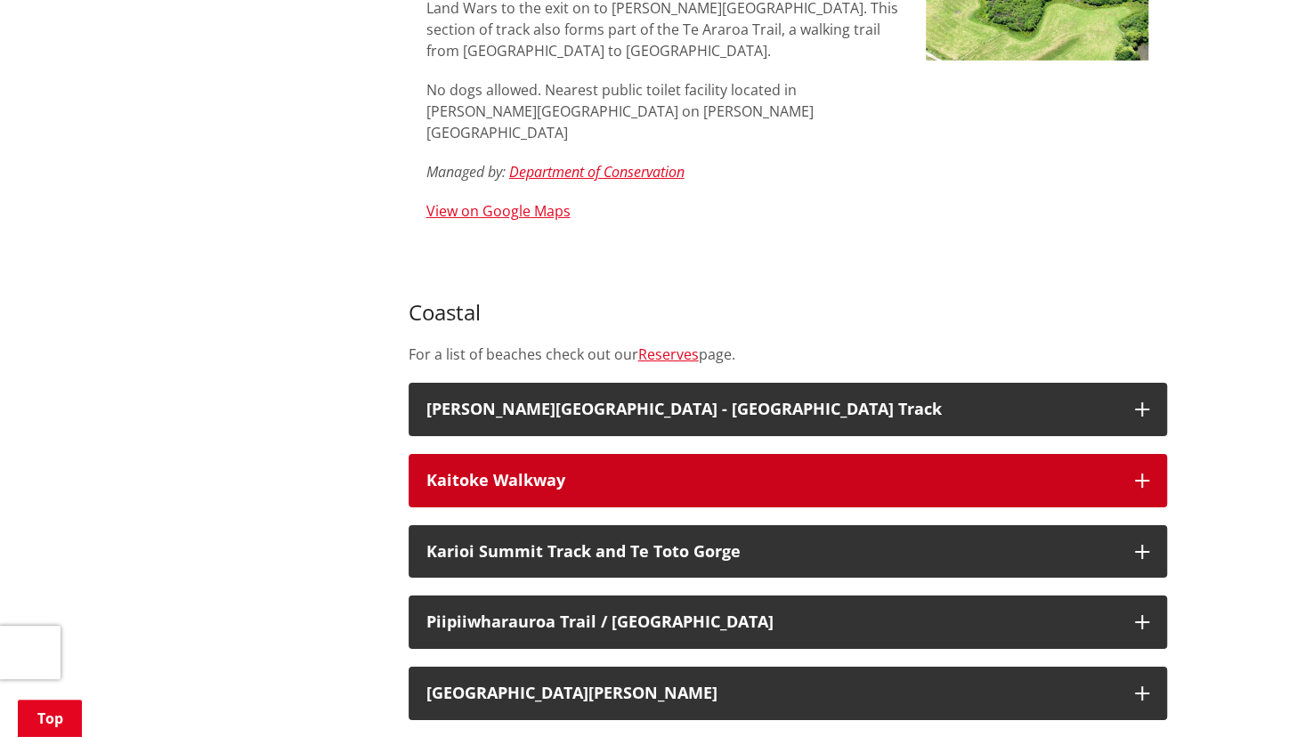
click at [660, 472] on div "Kaitoke Walkway" at bounding box center [771, 481] width 691 height 18
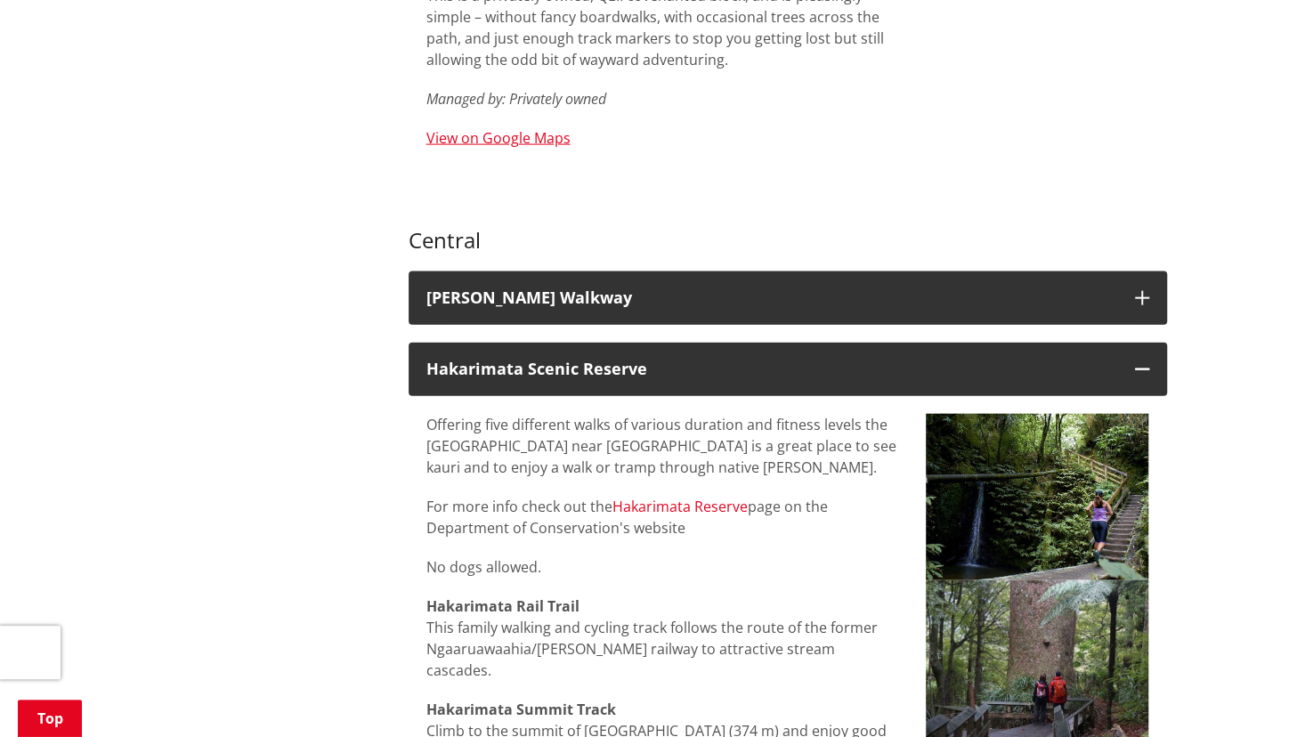
scroll to position [2180, 0]
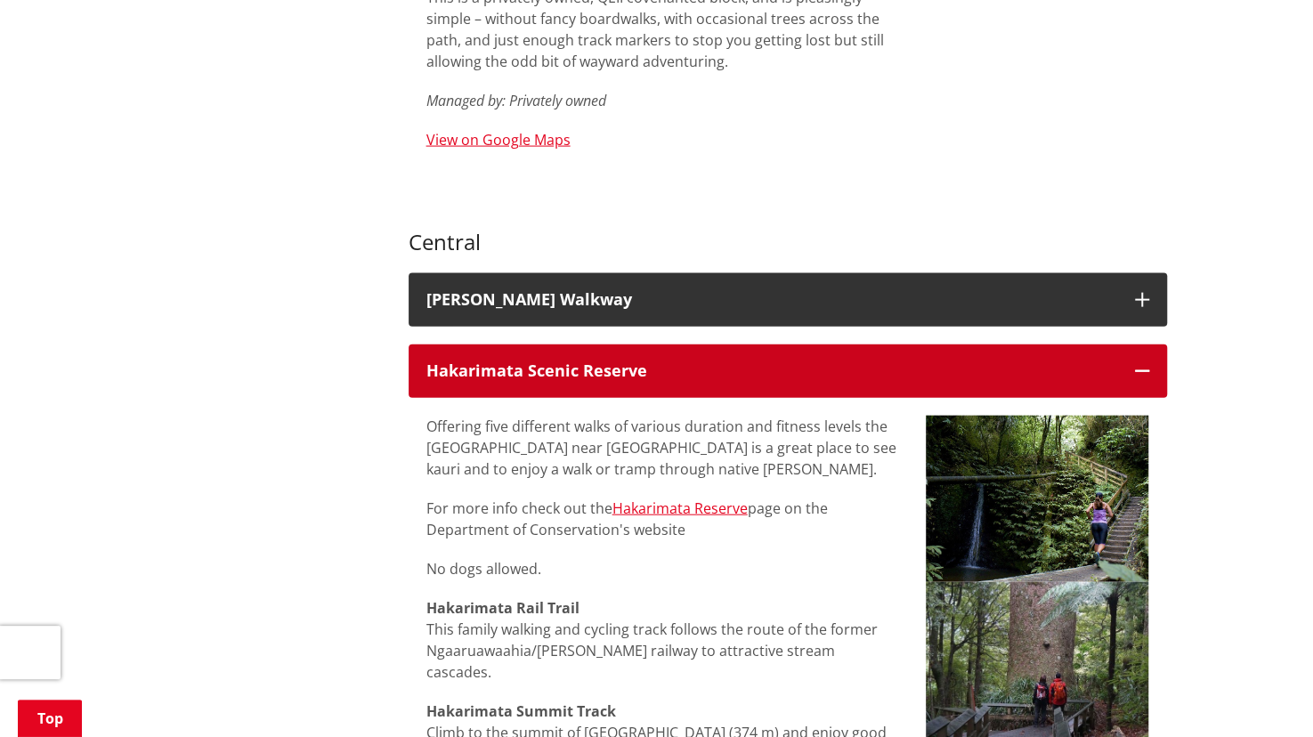
click at [1139, 364] on icon "button" at bounding box center [1142, 371] width 14 height 14
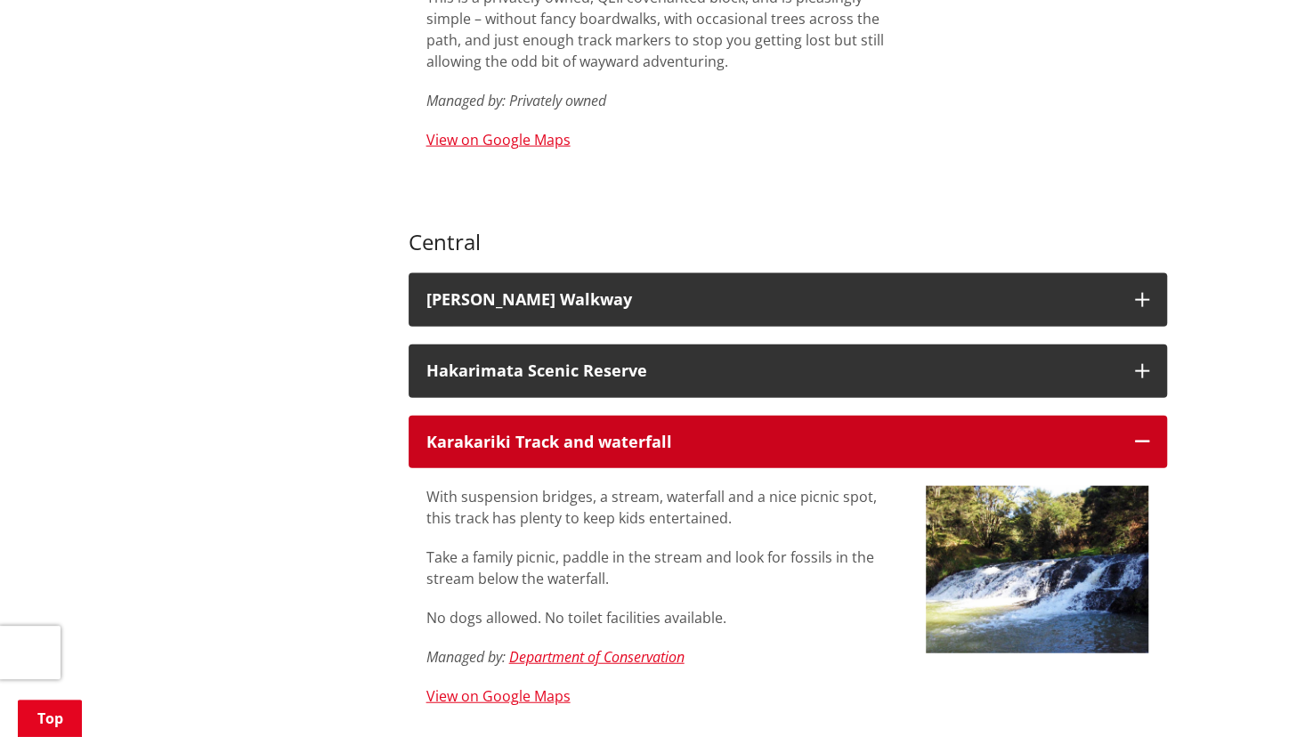
click at [1136, 434] on icon "button" at bounding box center [1142, 441] width 14 height 14
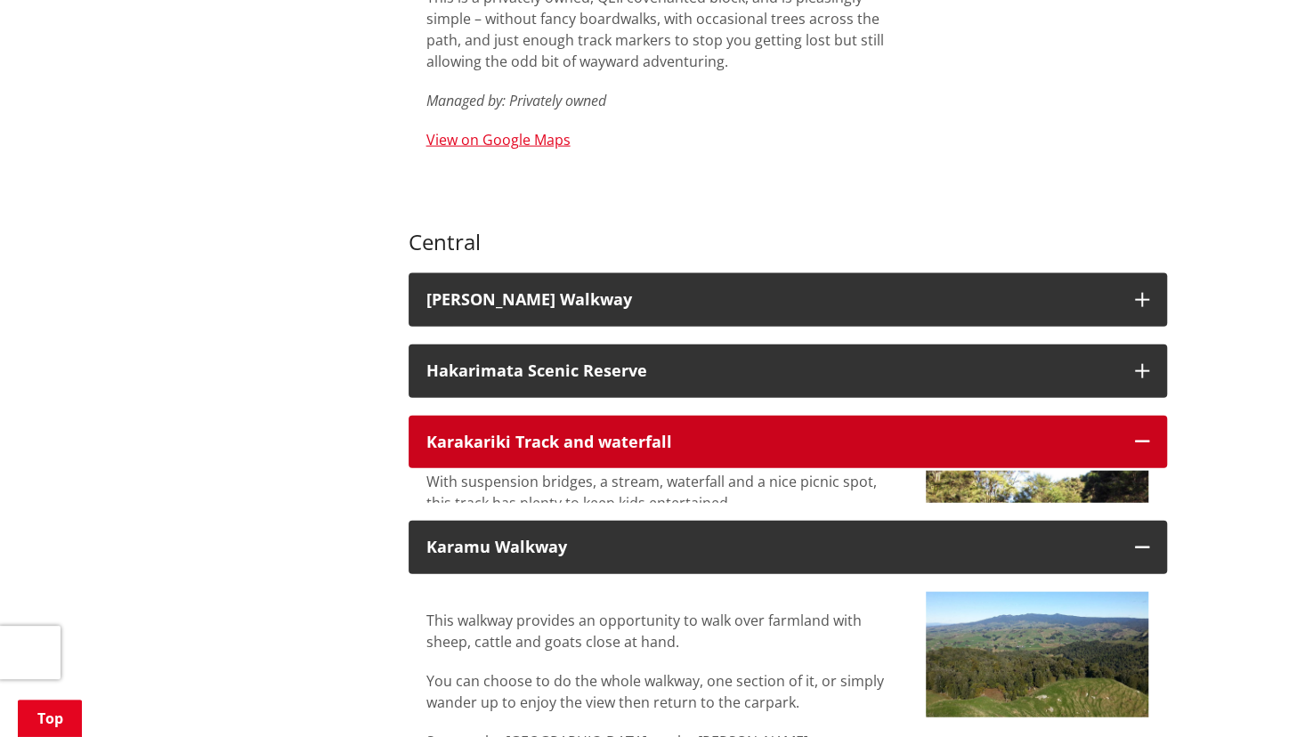
click at [1136, 434] on icon "button" at bounding box center [1142, 441] width 14 height 14
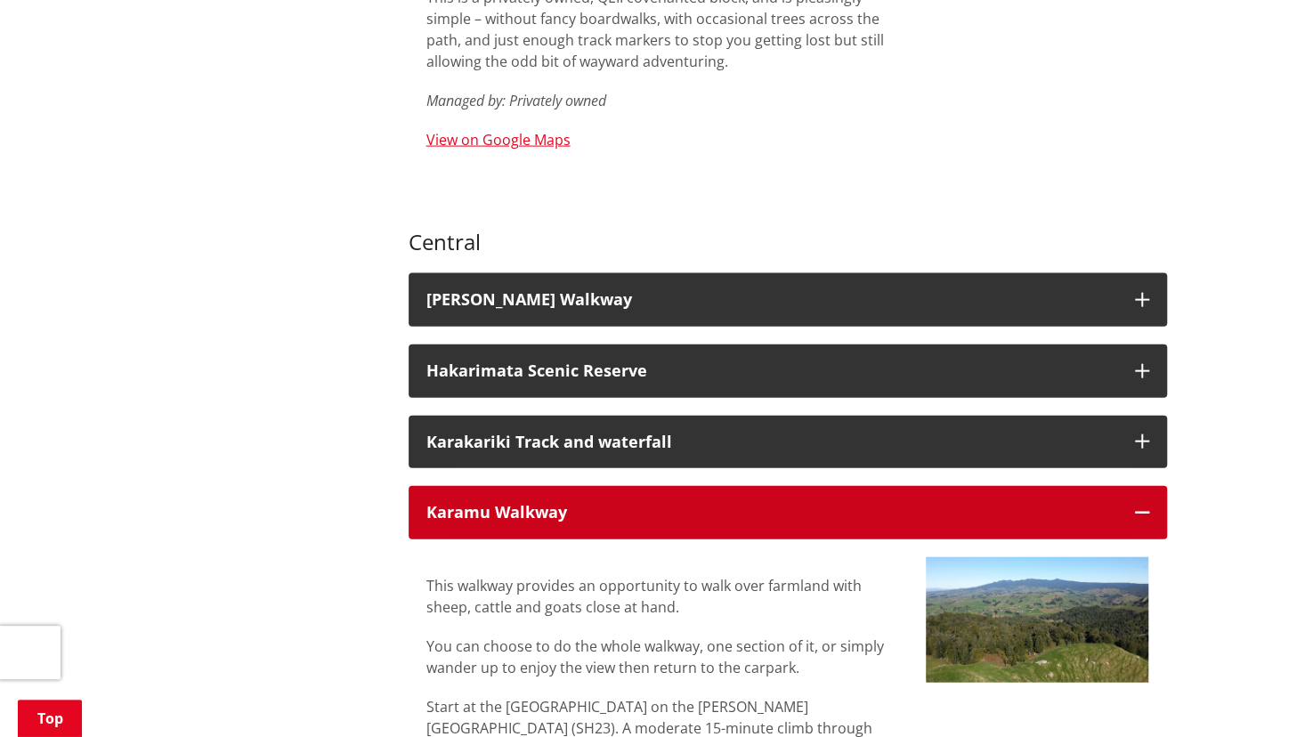
click at [1140, 506] on icon "button" at bounding box center [1142, 513] width 14 height 14
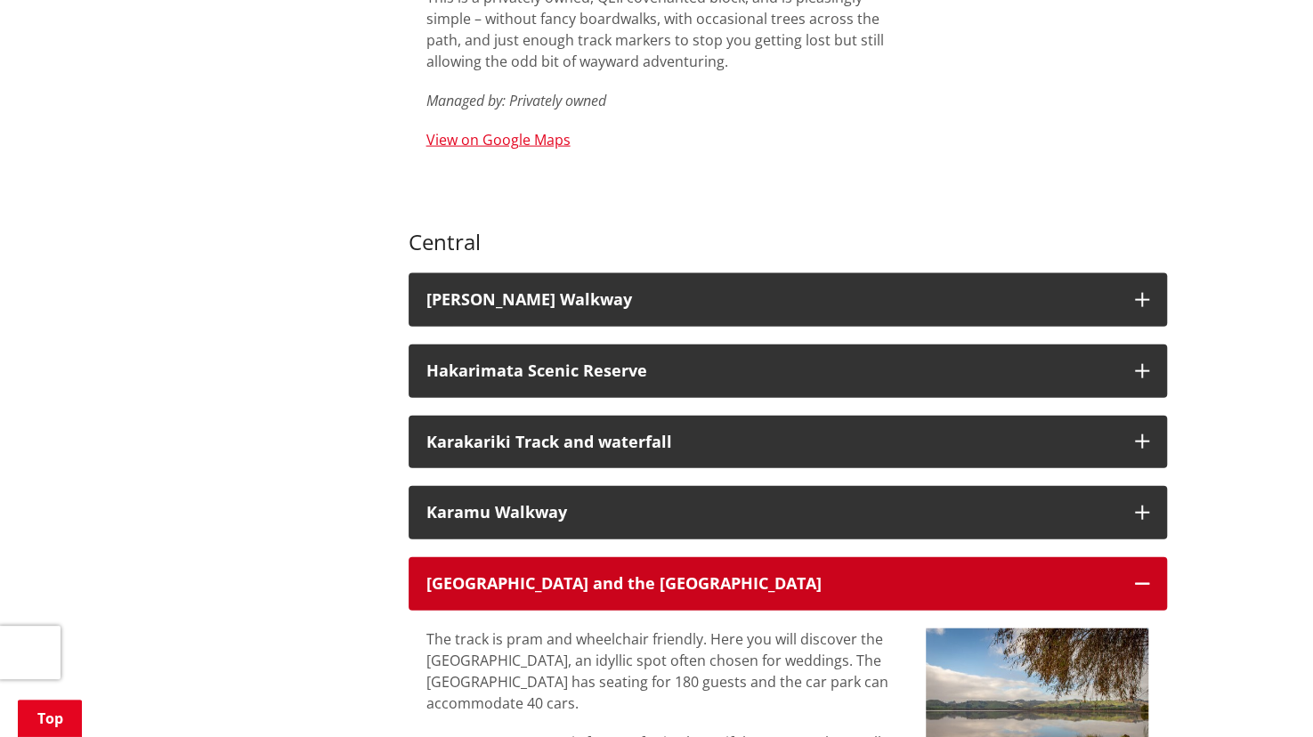
click at [1152, 557] on button "[GEOGRAPHIC_DATA] and the [GEOGRAPHIC_DATA]" at bounding box center [788, 583] width 758 height 53
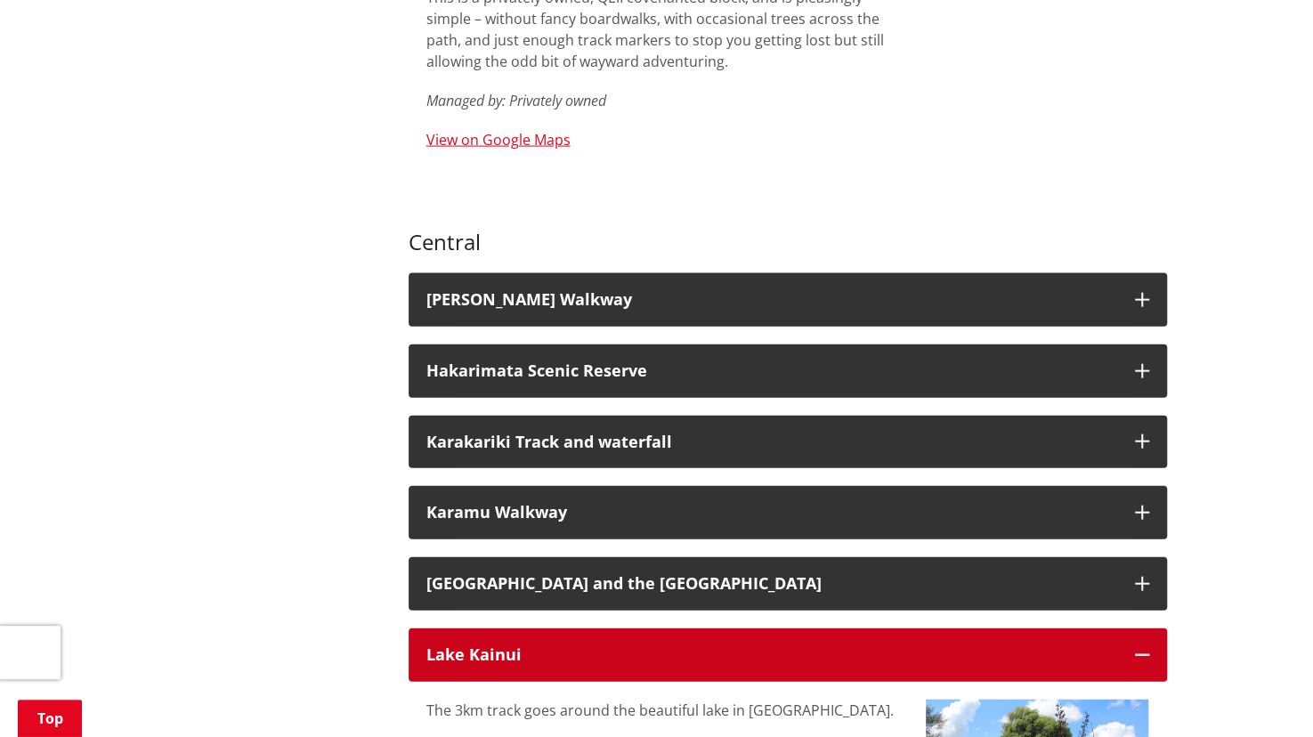
click at [1146, 628] on button "Lake Kainui" at bounding box center [788, 654] width 758 height 53
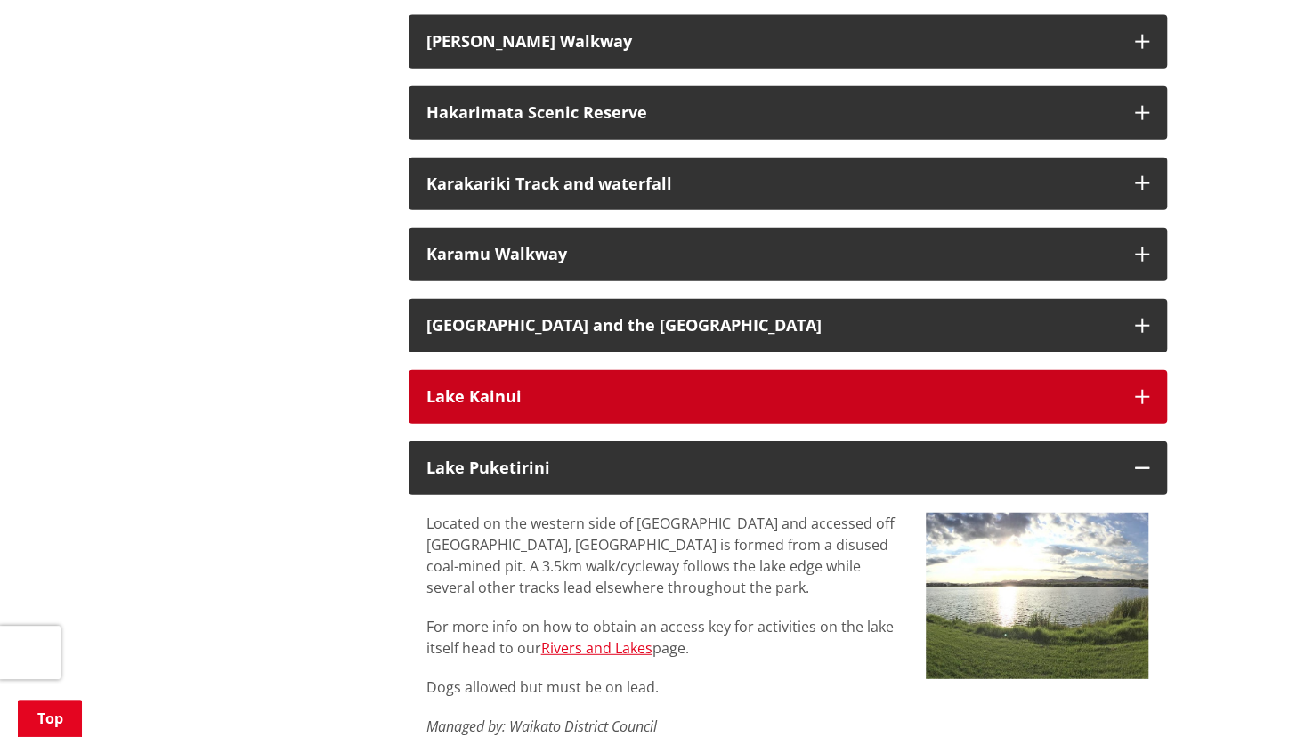
scroll to position [2441, 0]
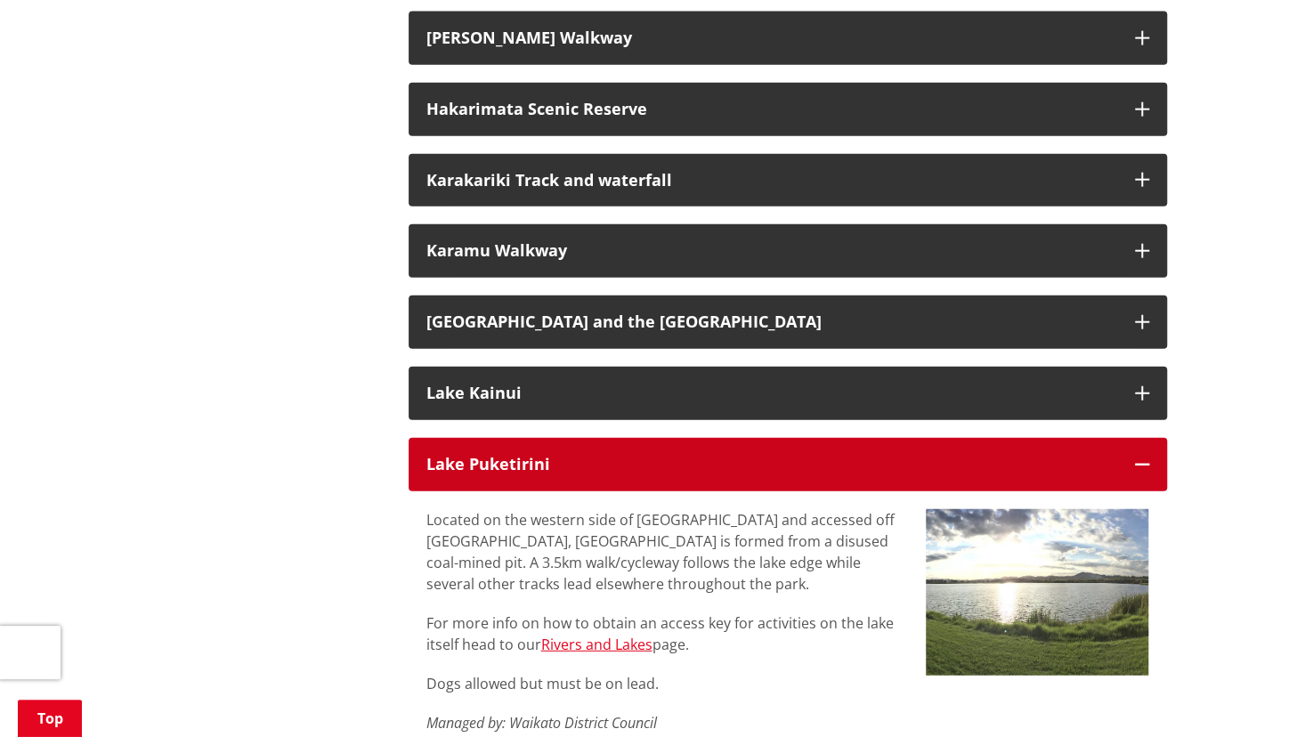
click at [1138, 458] on icon "button" at bounding box center [1142, 465] width 14 height 14
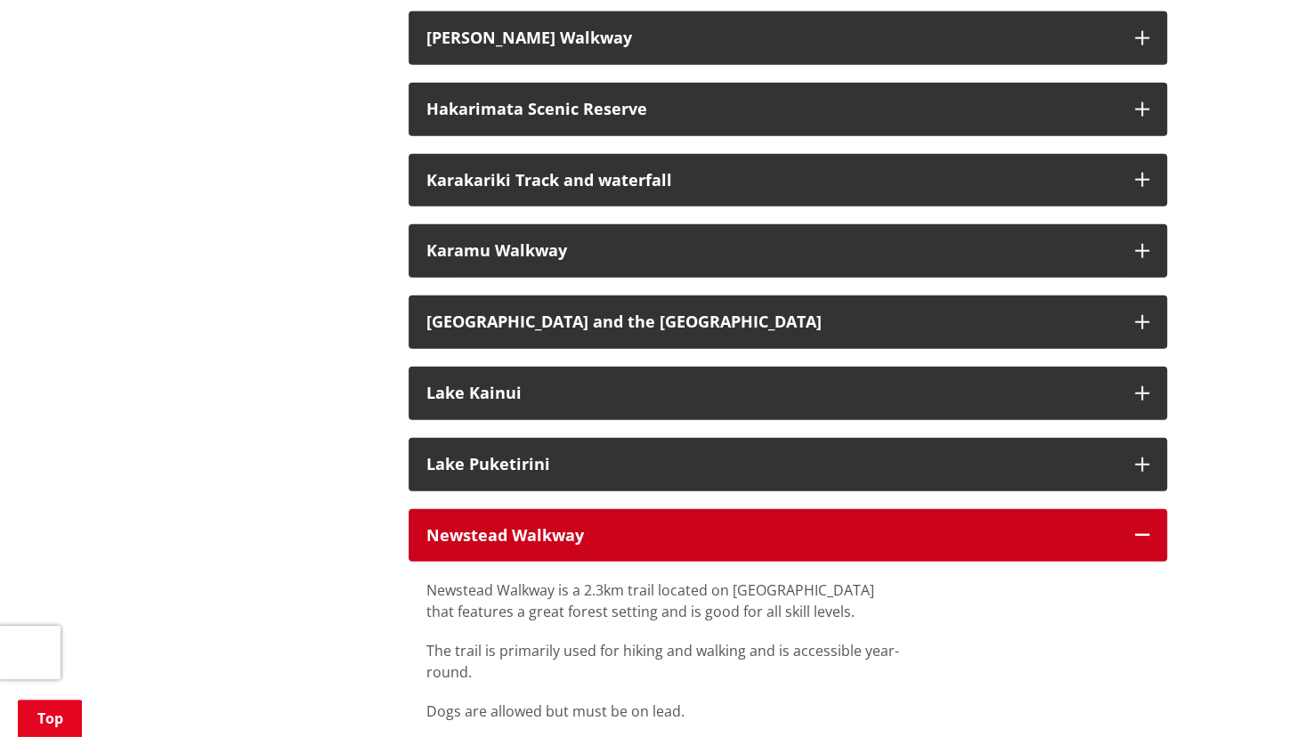
click at [1138, 528] on icon "button" at bounding box center [1142, 535] width 14 height 14
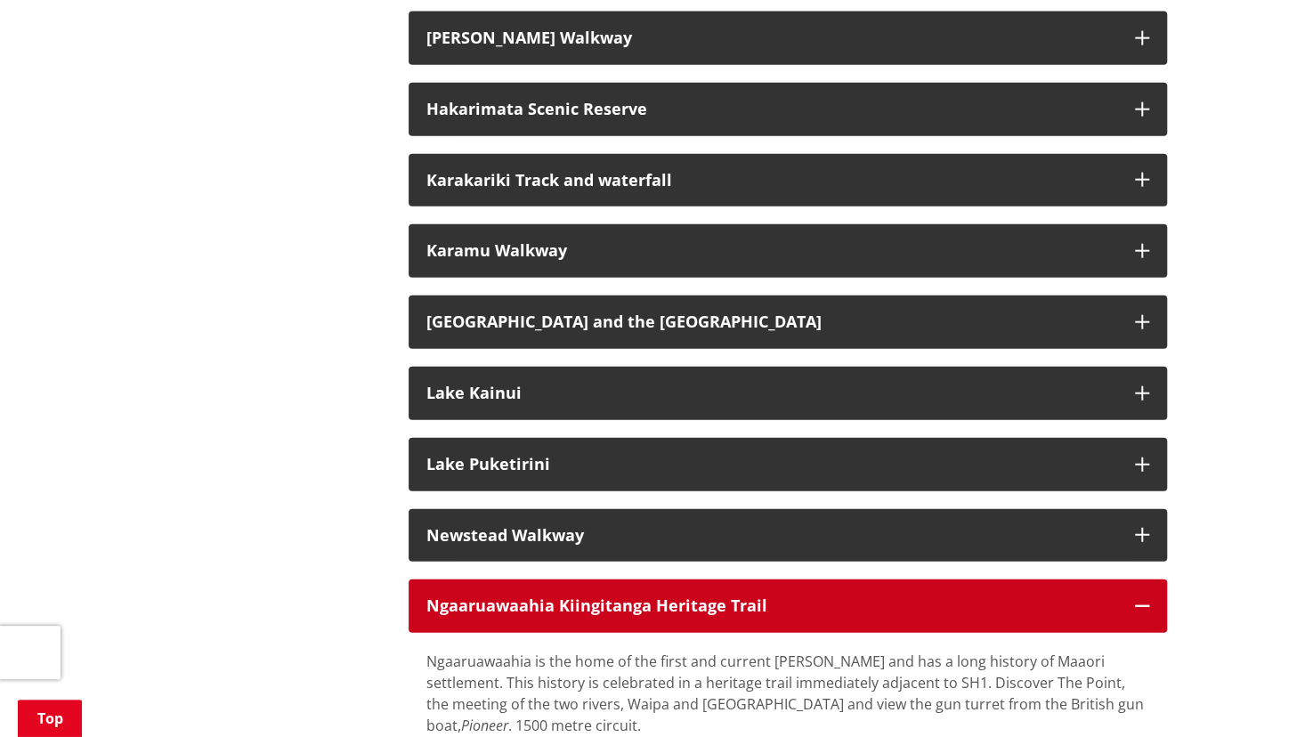
click at [1146, 579] on button "Ngaaruawaahia Kiingitanga Heritage Trail" at bounding box center [788, 605] width 758 height 53
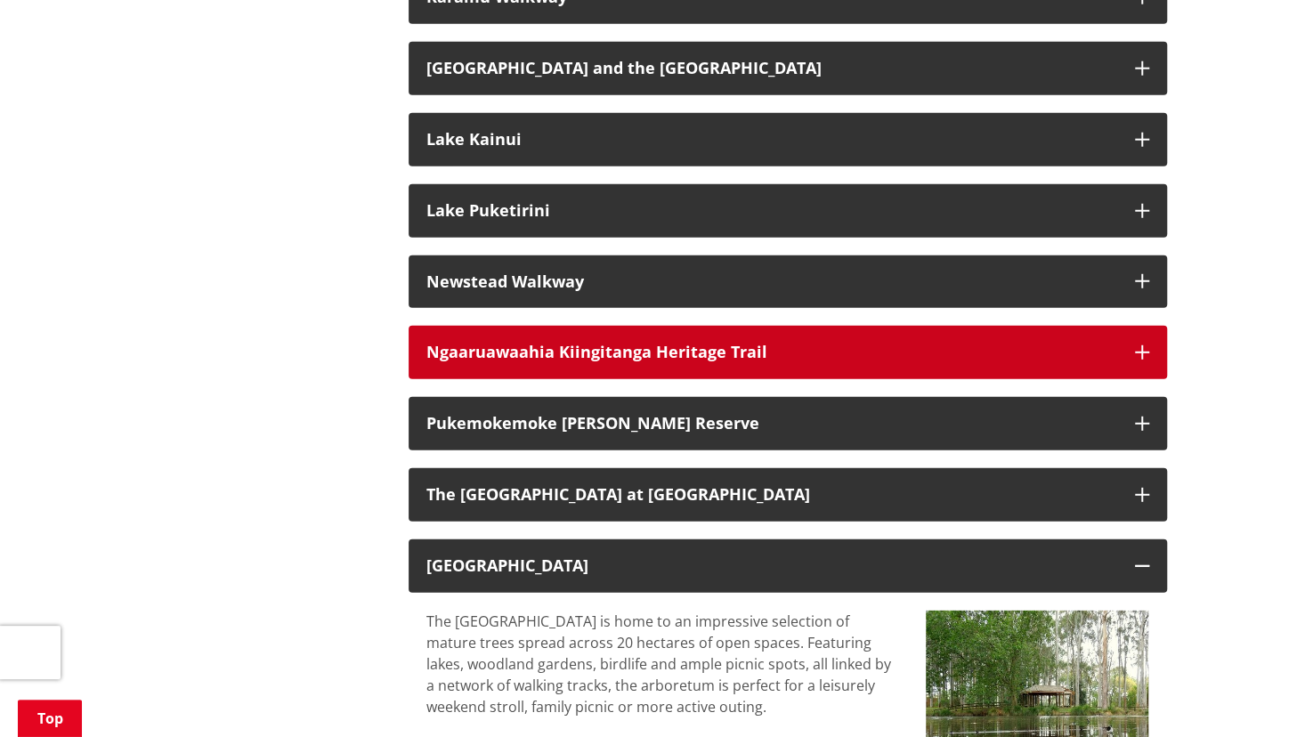
scroll to position [2696, 0]
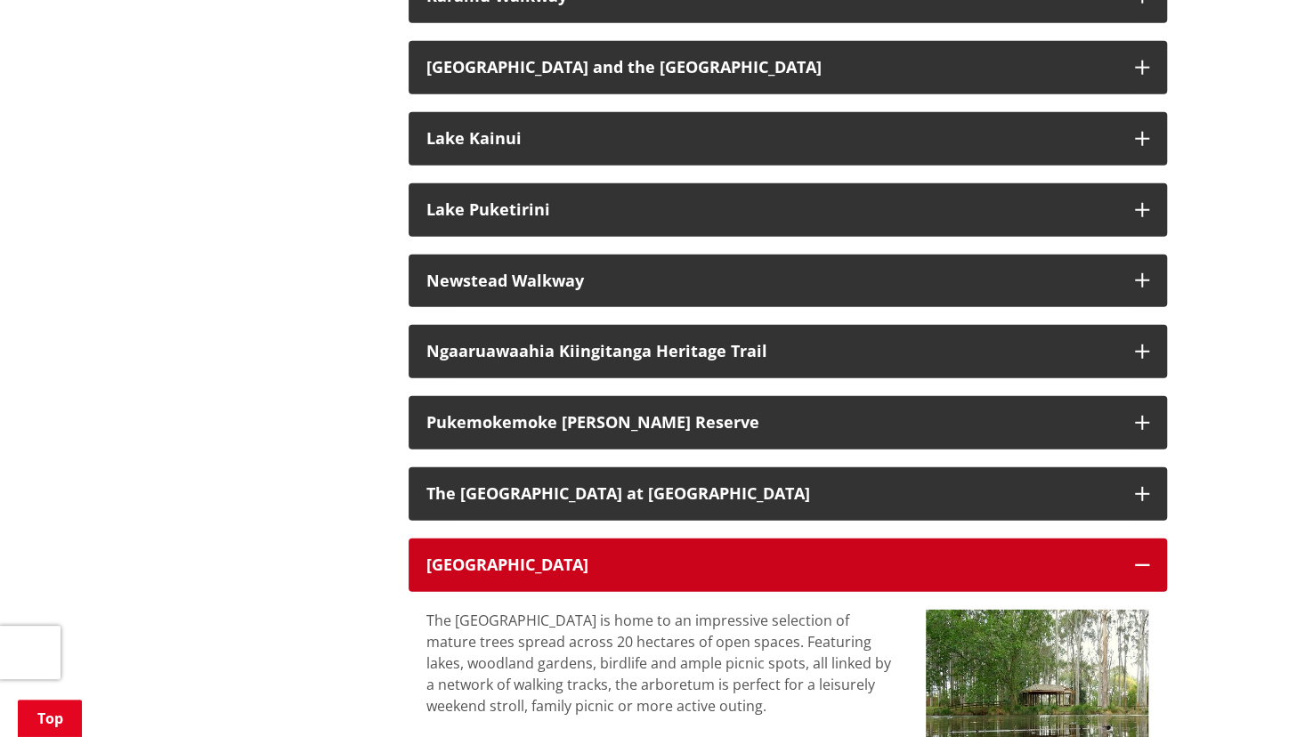
click at [1147, 558] on icon "button" at bounding box center [1142, 565] width 14 height 14
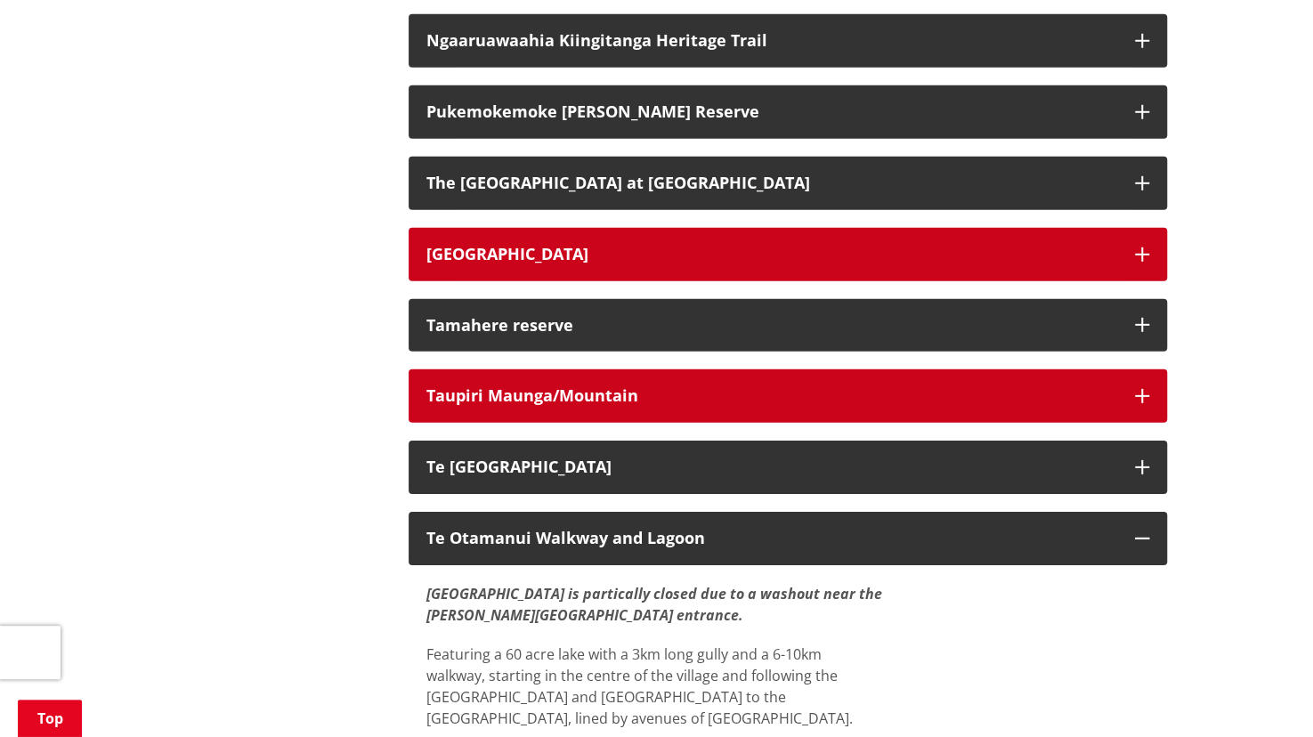
scroll to position [3008, 0]
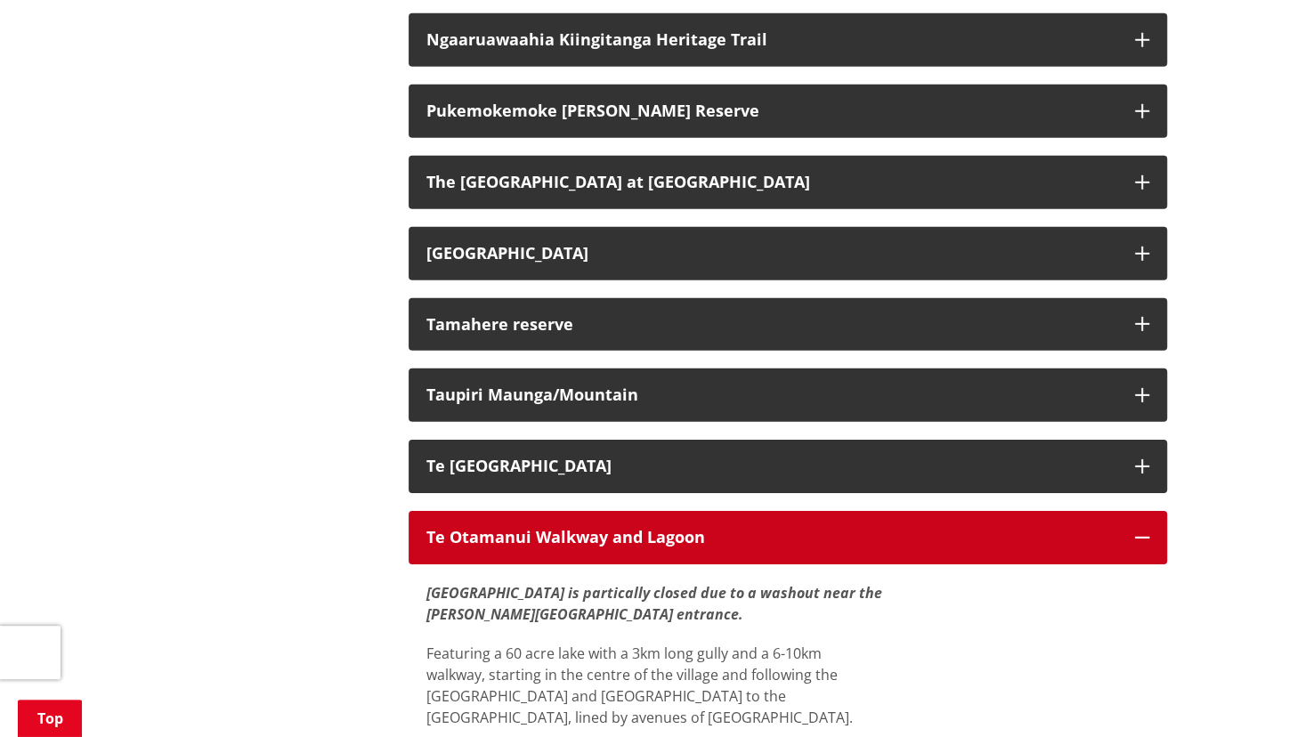
click at [1139, 530] on icon "button" at bounding box center [1142, 537] width 14 height 14
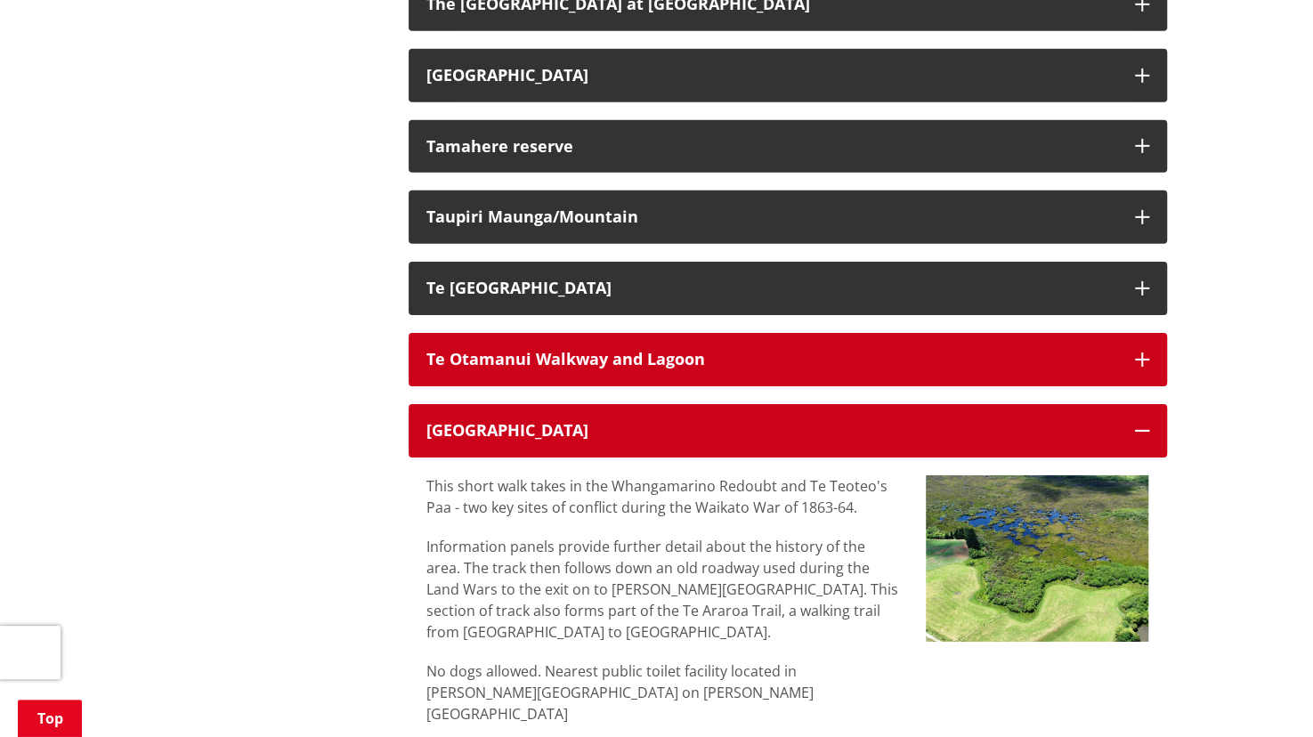
scroll to position [3187, 0]
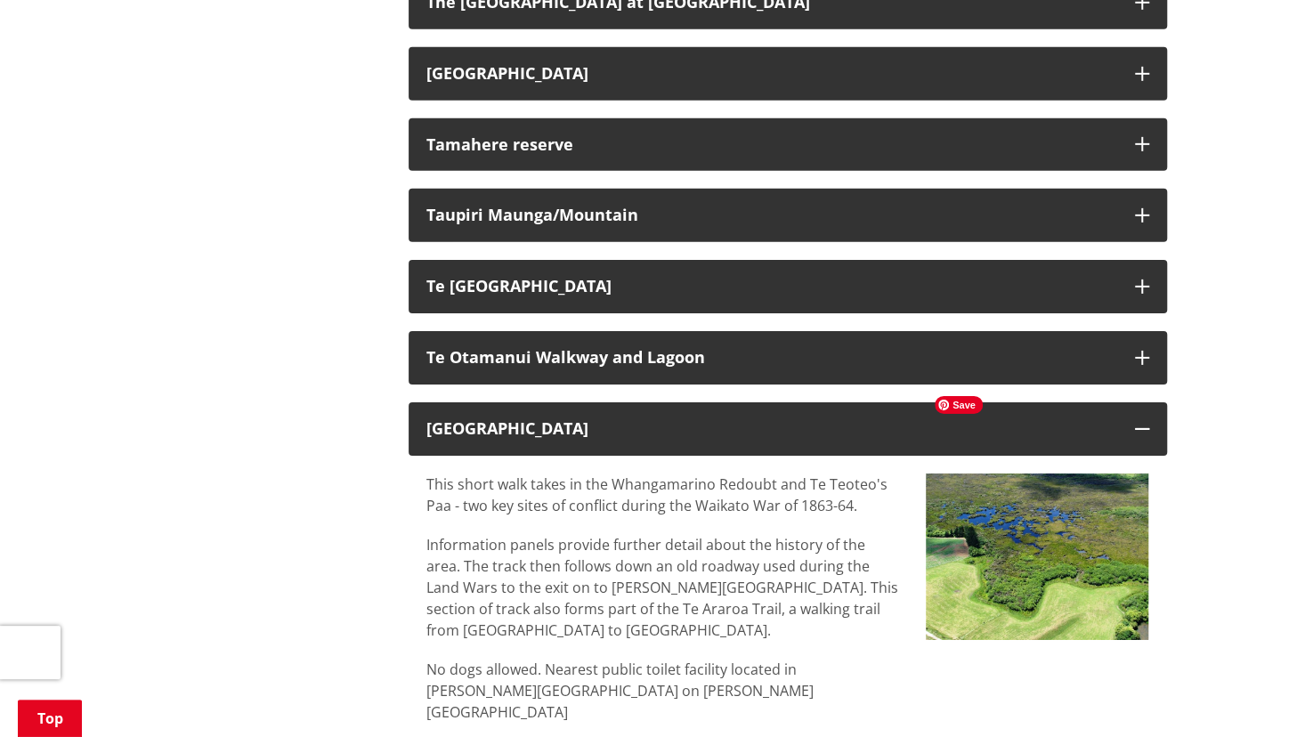
click at [1134, 523] on img at bounding box center [1037, 557] width 223 height 167
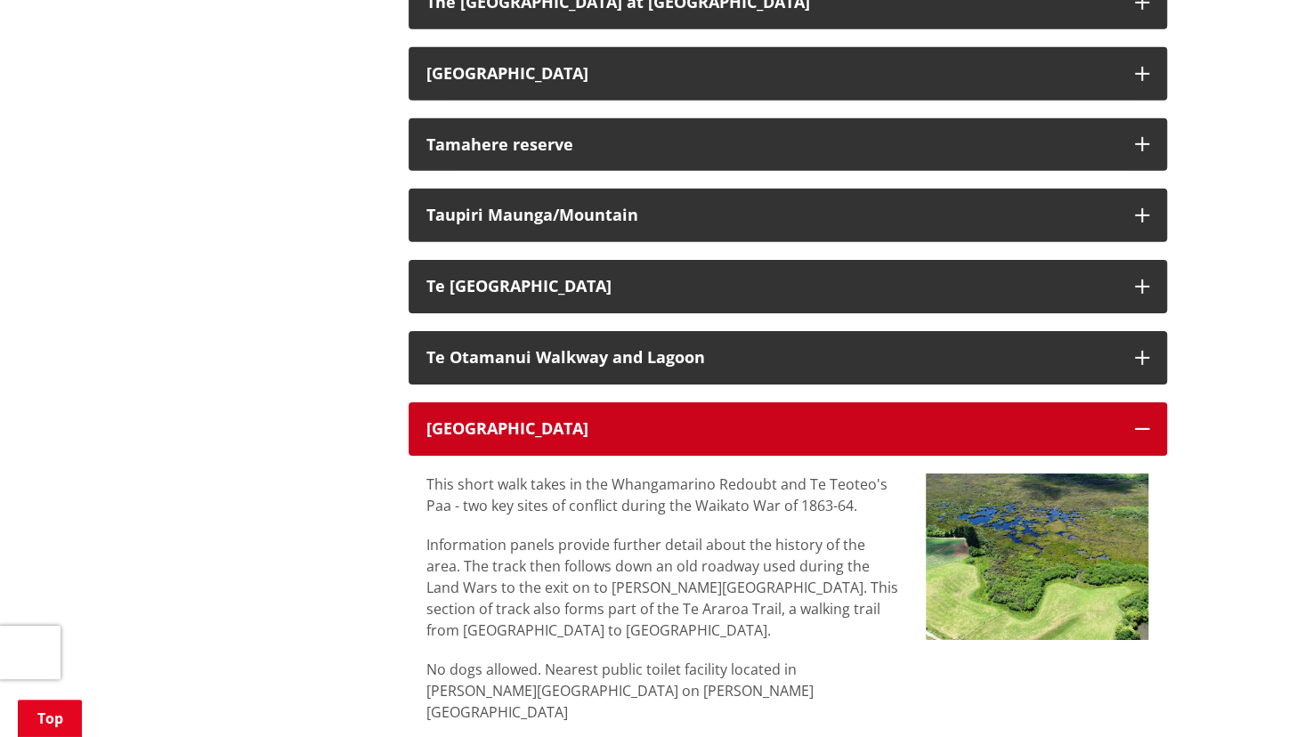
click at [1145, 422] on icon "button" at bounding box center [1142, 429] width 14 height 14
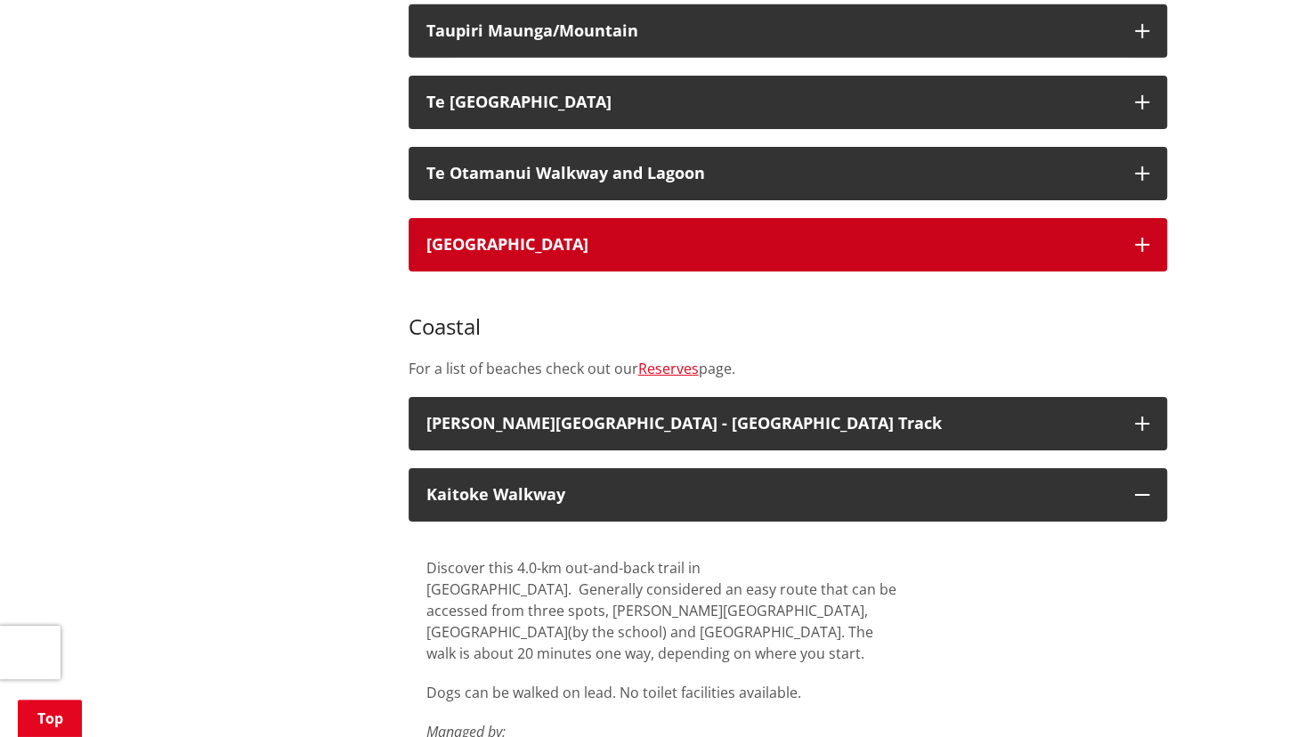
scroll to position [3377, 0]
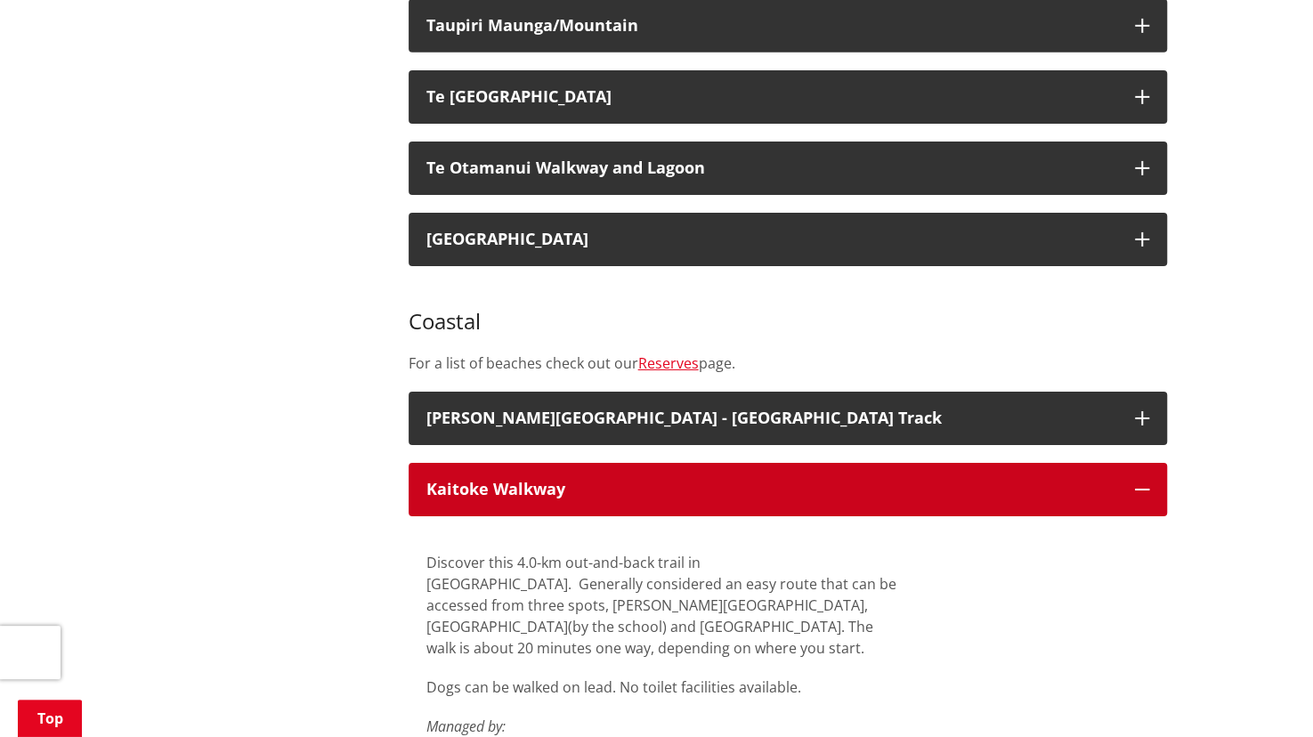
click at [1141, 463] on button "Kaitoke Walkway" at bounding box center [788, 489] width 758 height 53
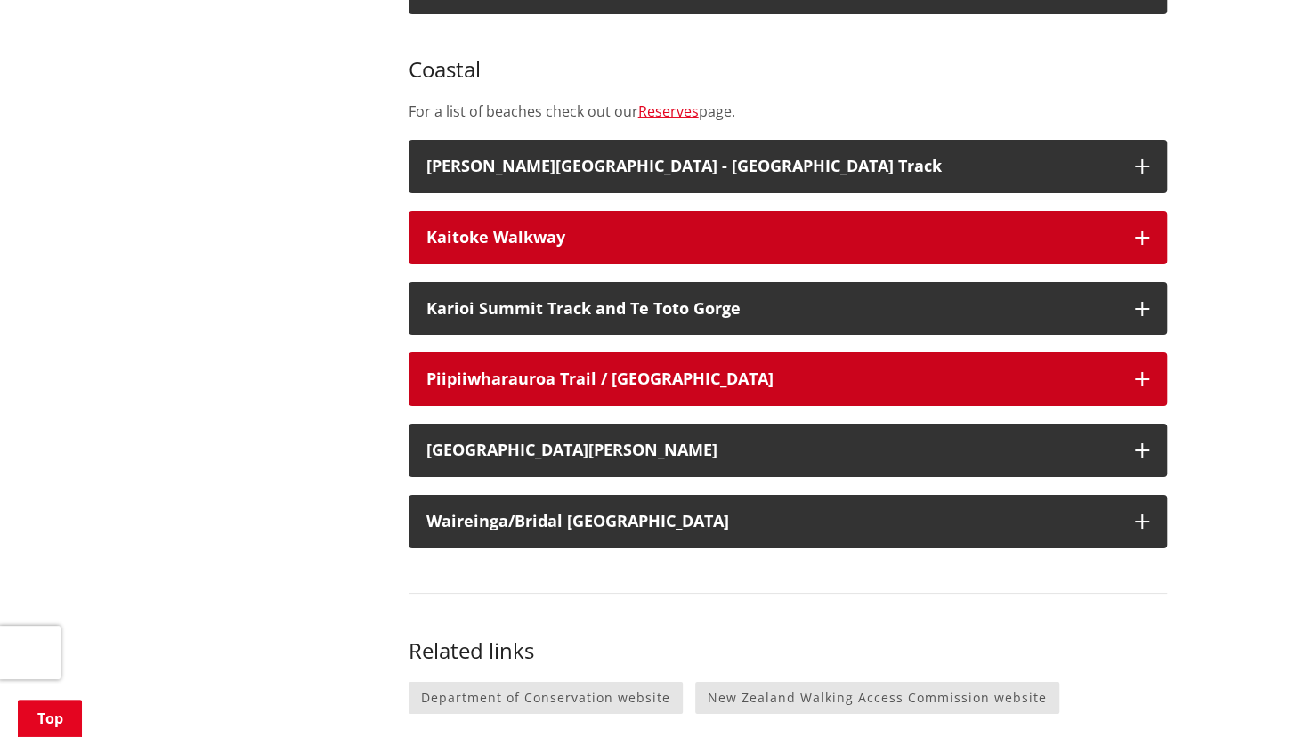
scroll to position [3630, 0]
